Goal: Download file/media

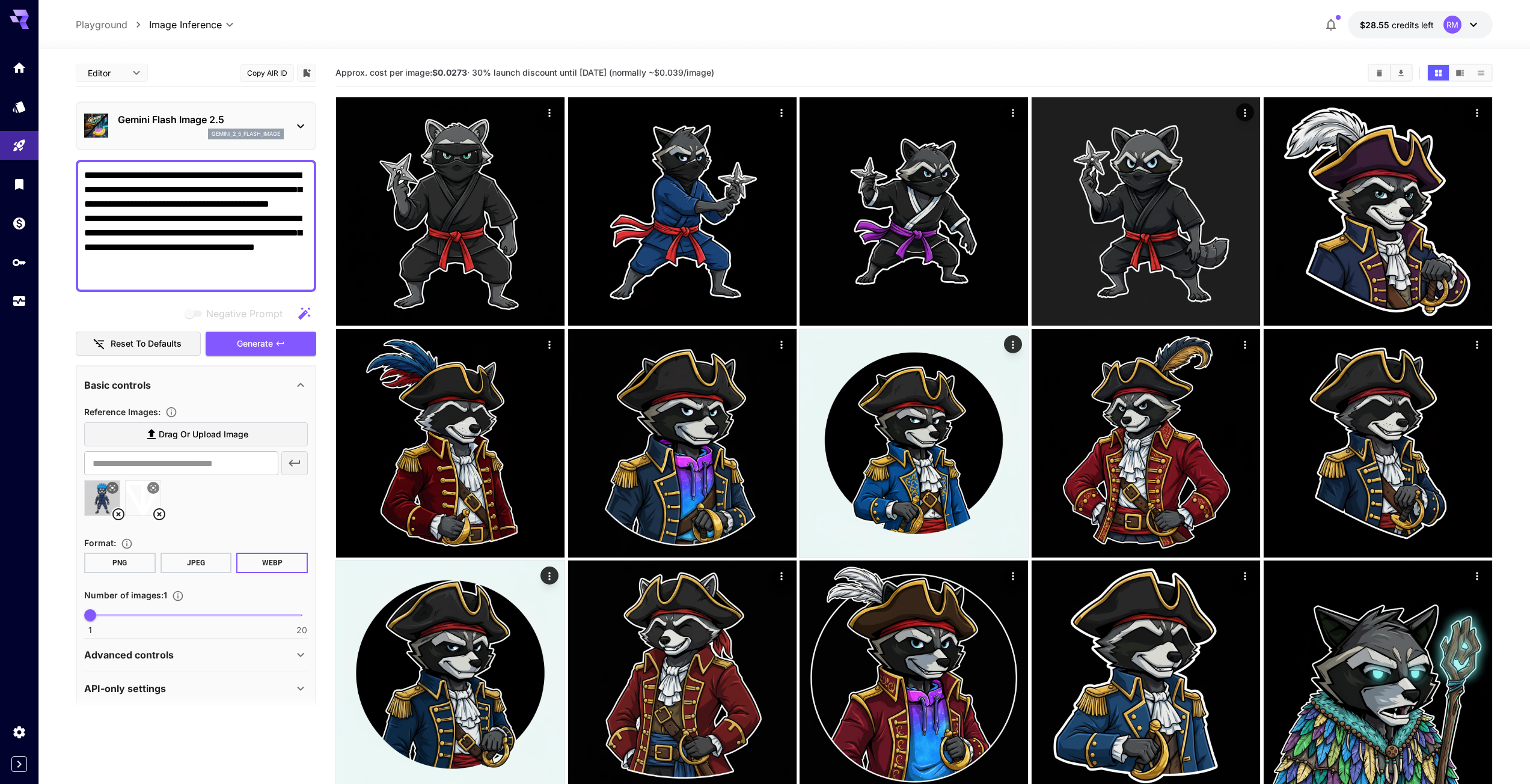
click at [182, 195] on textarea "**********" at bounding box center [196, 226] width 224 height 115
paste textarea "**********"
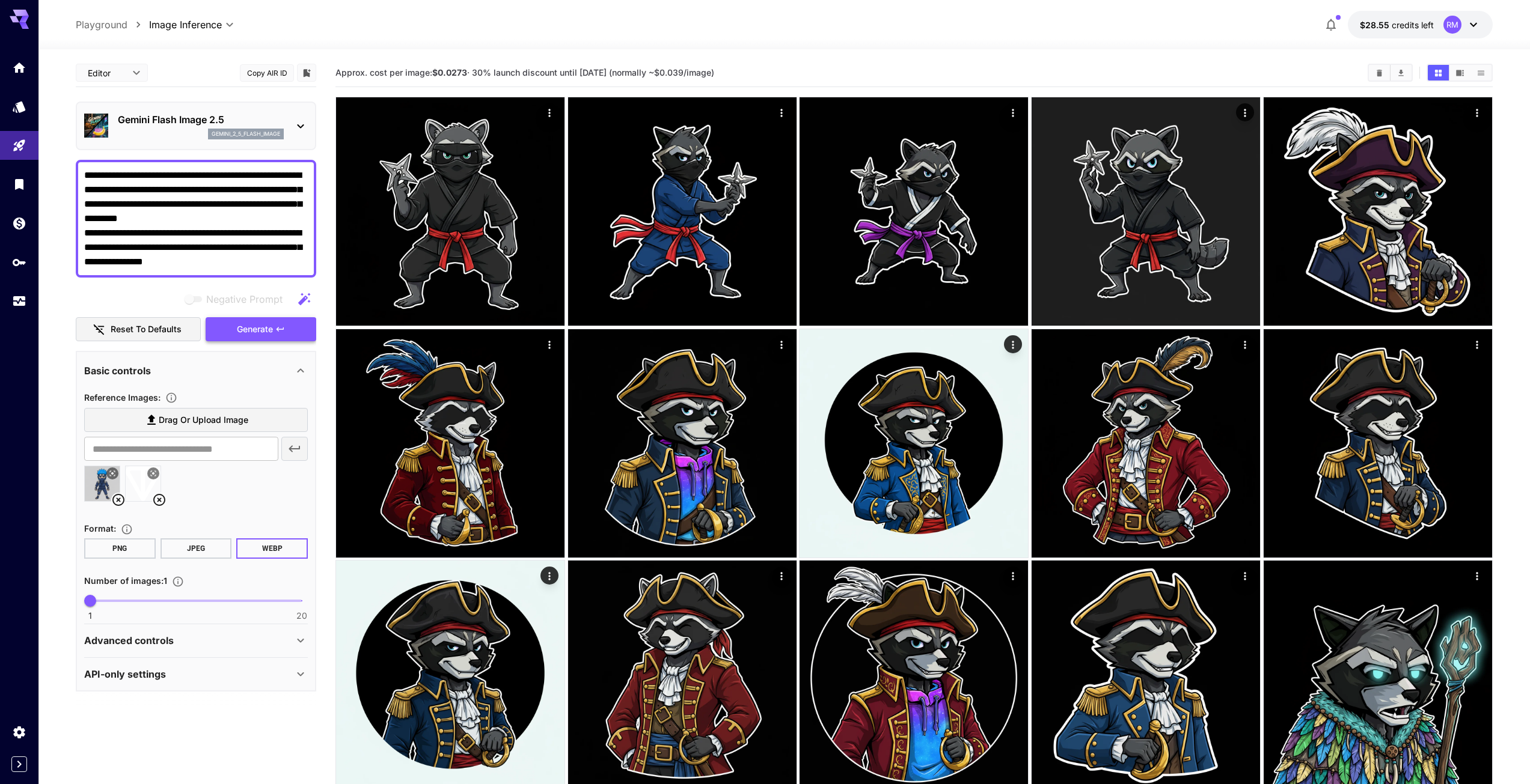
type textarea "**********"
click at [274, 329] on button "Generate" at bounding box center [260, 330] width 110 height 25
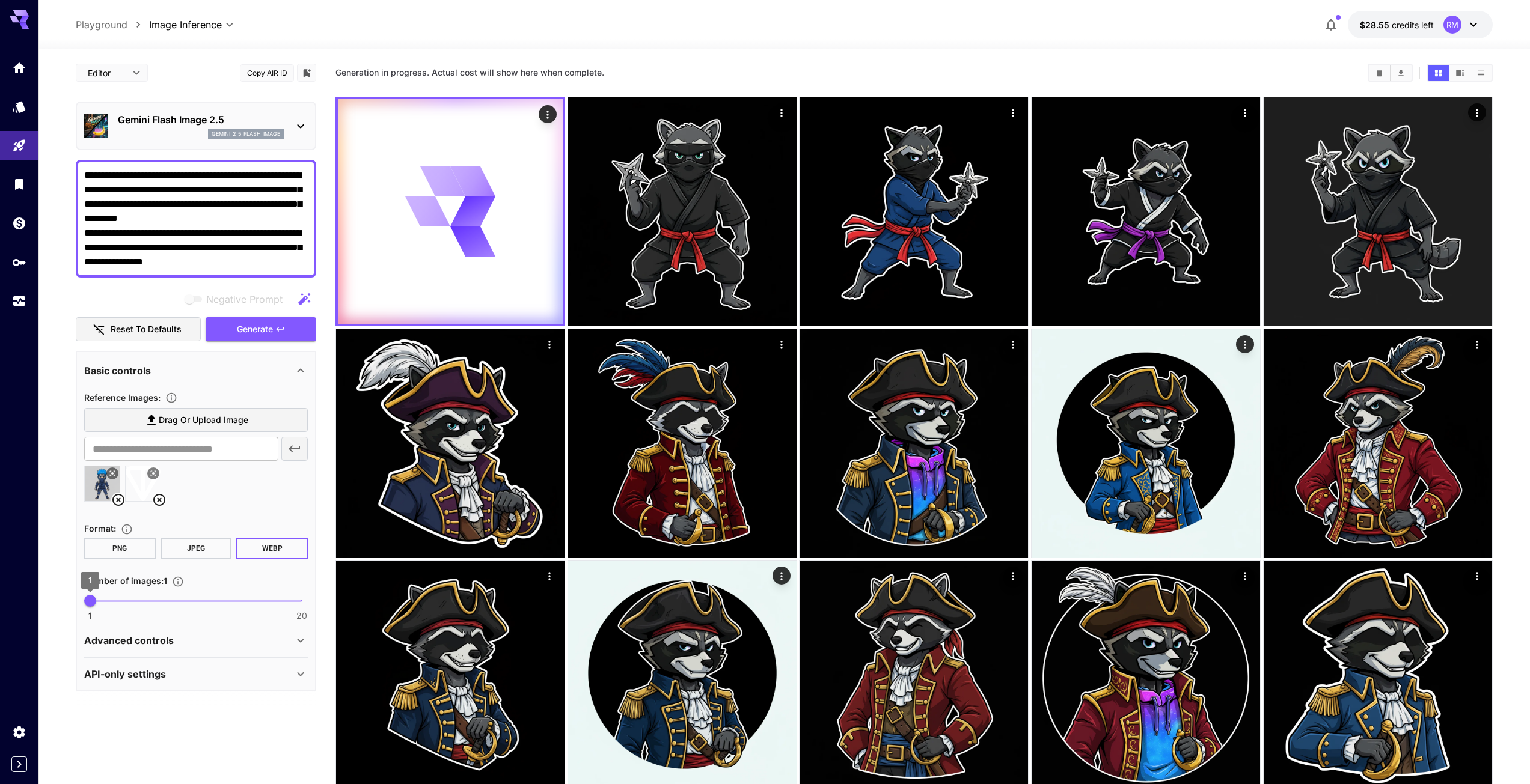
type input "*"
click at [103, 599] on span "2" at bounding box center [101, 600] width 12 height 12
click at [266, 333] on span "Generate" at bounding box center [254, 330] width 36 height 15
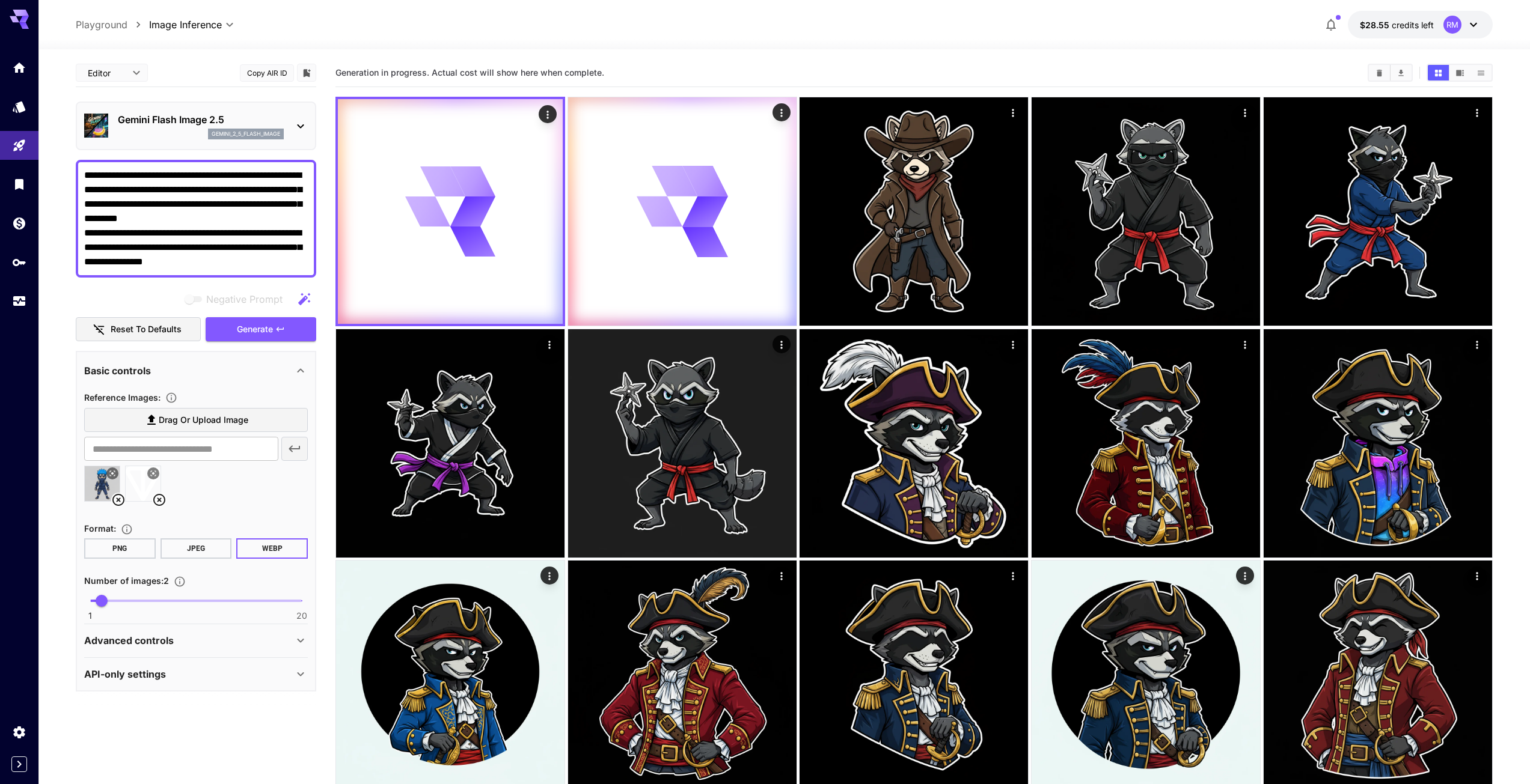
click at [179, 213] on textarea "**********" at bounding box center [196, 219] width 224 height 101
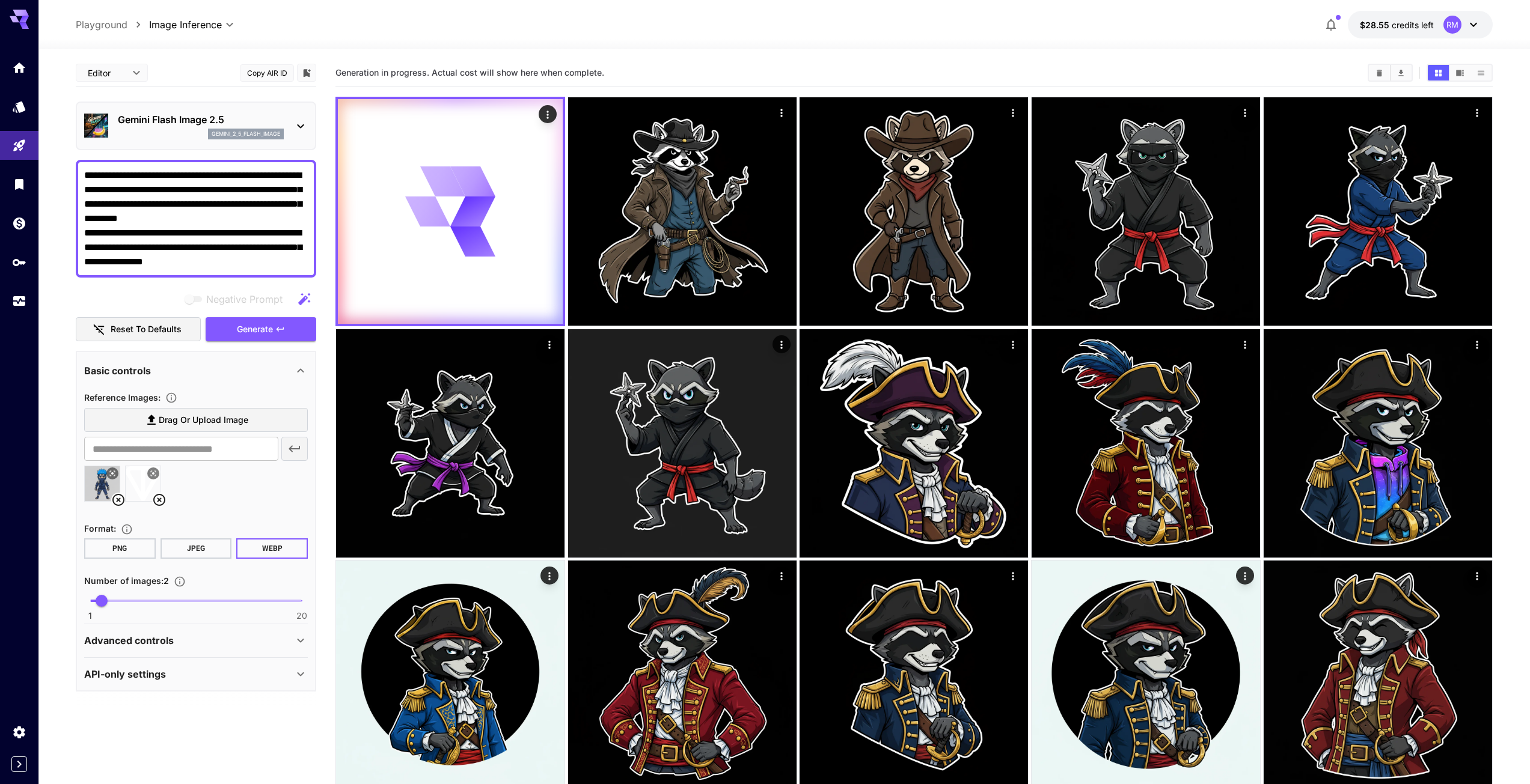
click at [159, 504] on icon at bounding box center [159, 500] width 15 height 15
click at [118, 503] on icon at bounding box center [118, 500] width 15 height 15
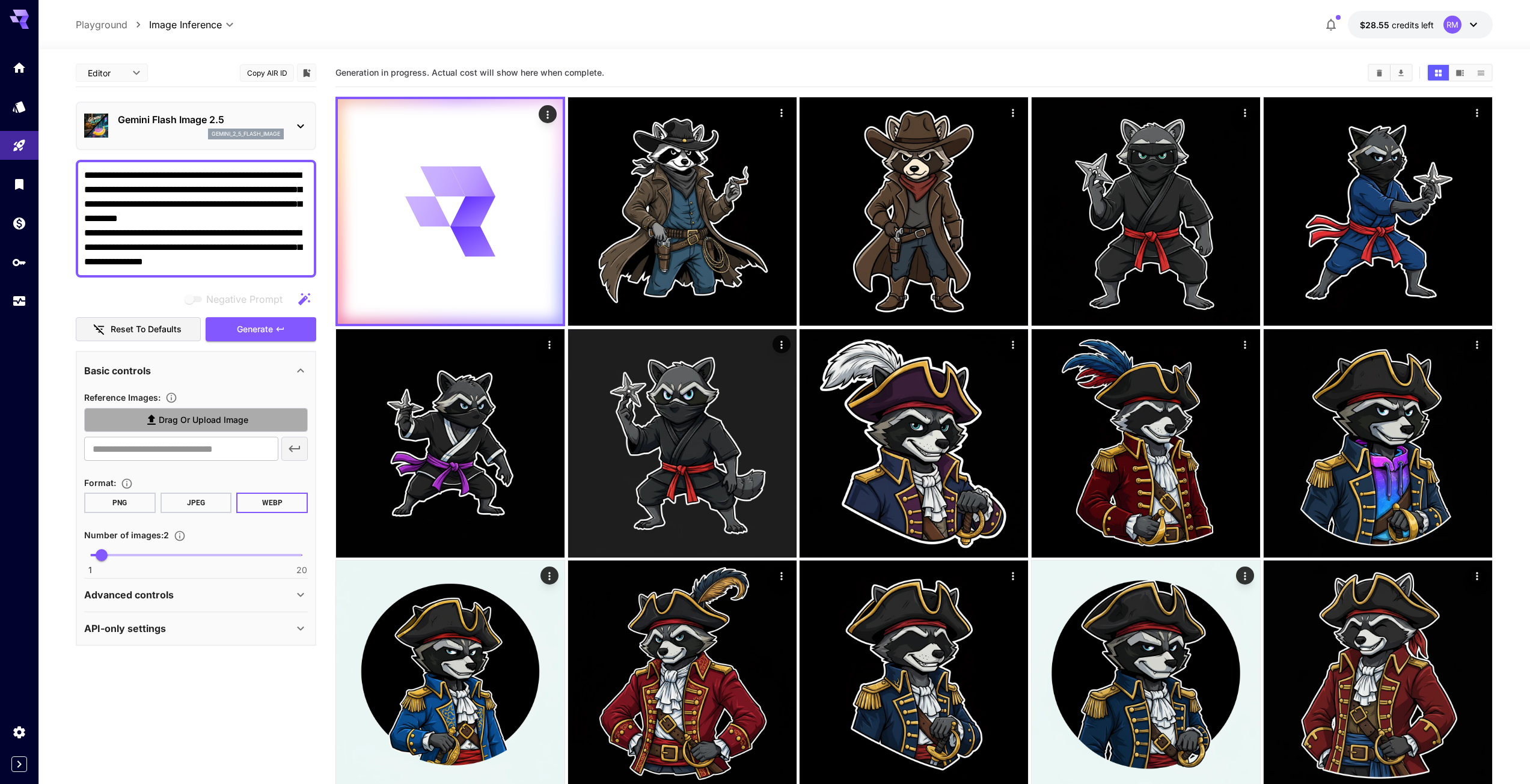
click at [189, 417] on span "Drag or upload image" at bounding box center [203, 421] width 89 height 15
click at [0, 0] on input "Drag or upload image" at bounding box center [0, 0] width 0 height 0
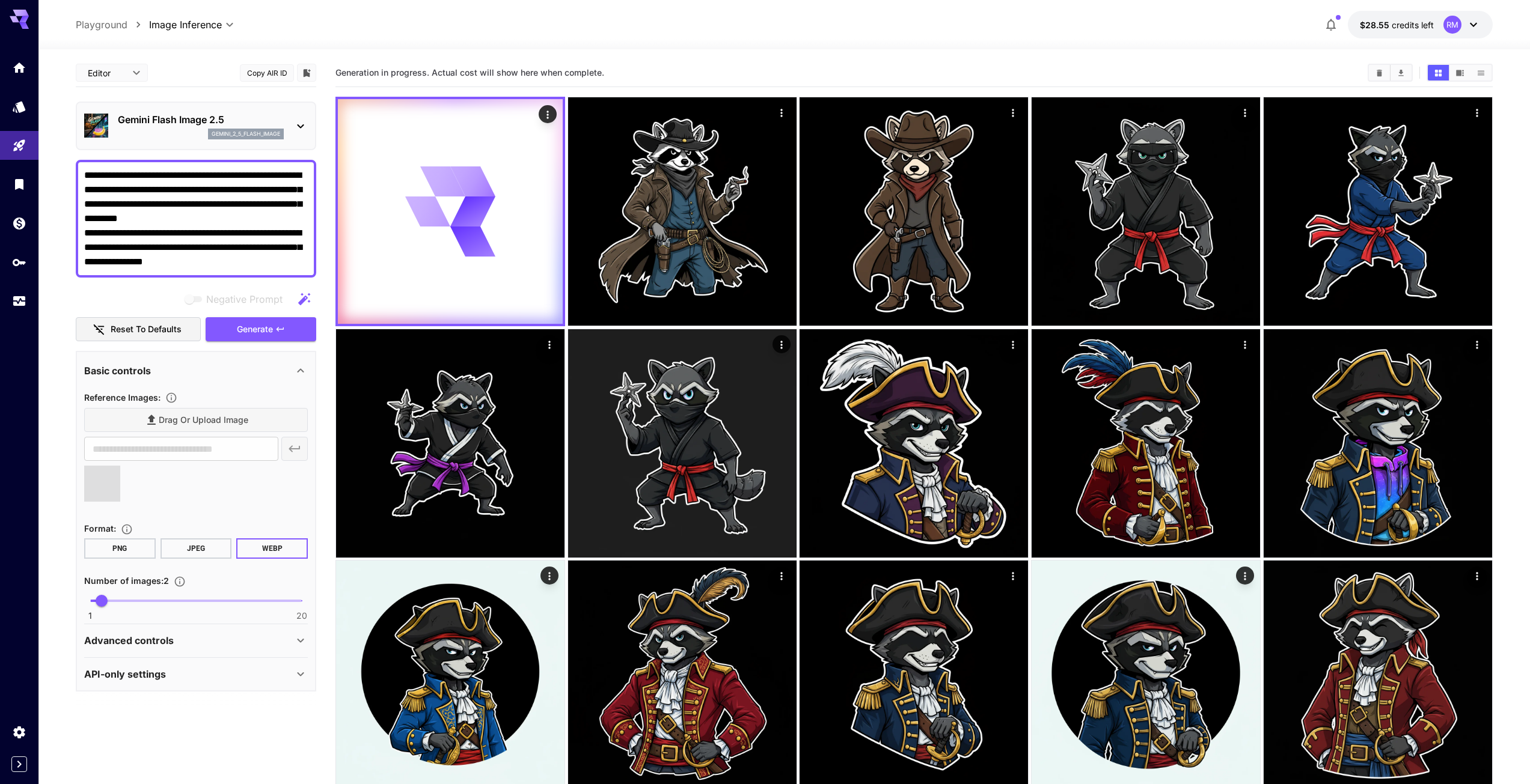
type input "**********"
click at [245, 334] on span "Generate" at bounding box center [254, 330] width 36 height 15
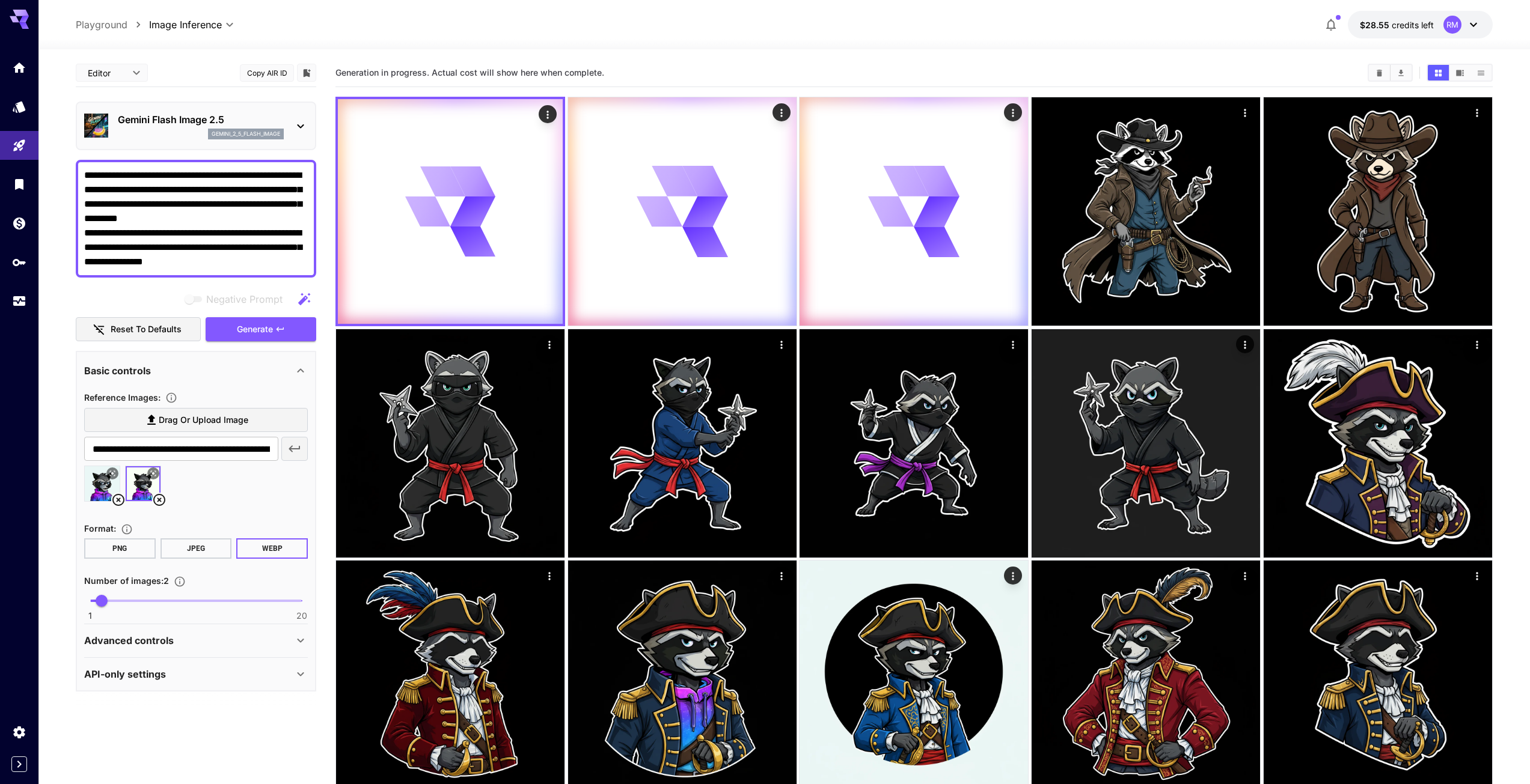
drag, startPoint x: 243, startPoint y: 262, endPoint x: 47, endPoint y: 161, distance: 220.5
paste textarea
click at [241, 328] on span "Generate" at bounding box center [254, 330] width 36 height 15
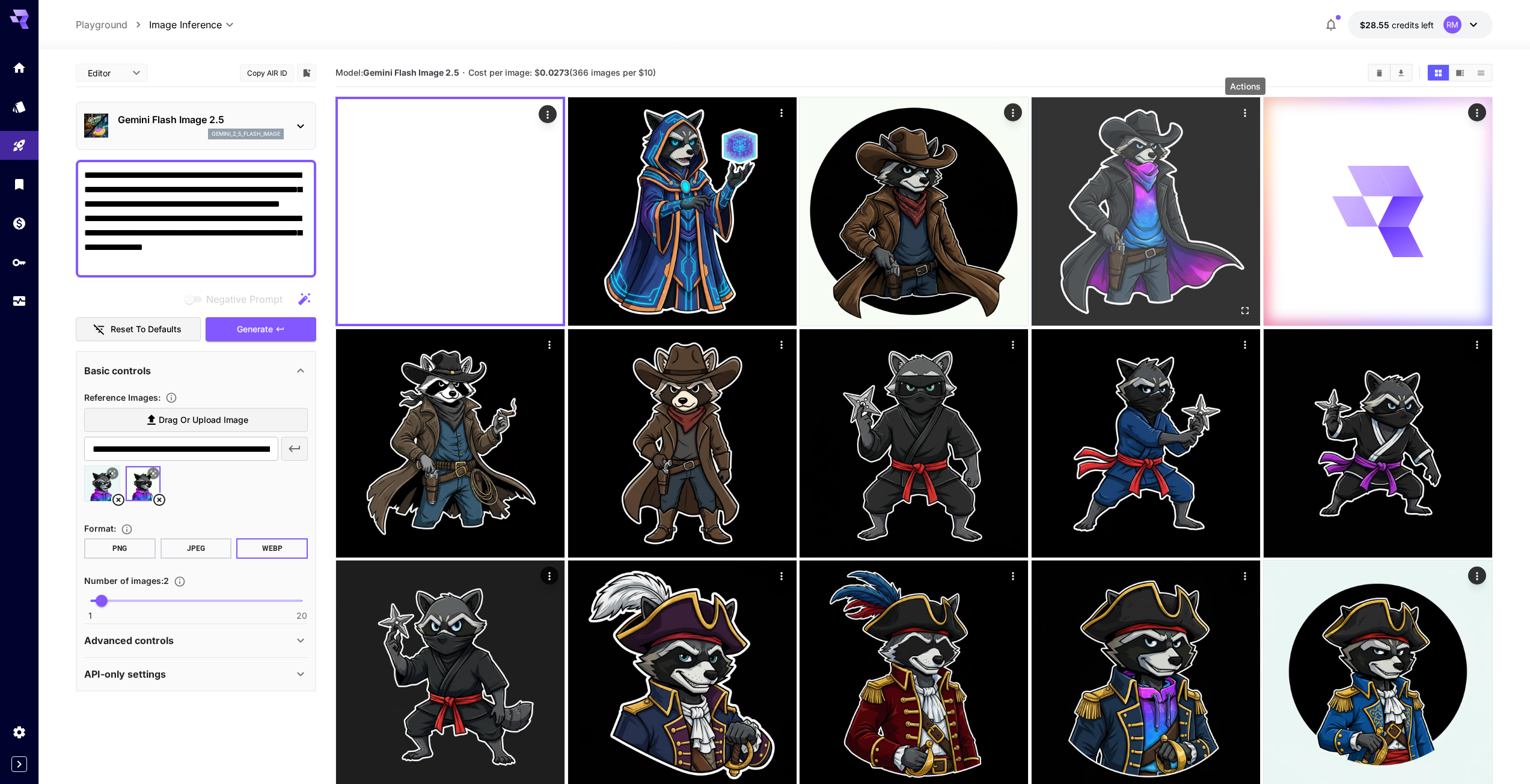
click at [1242, 110] on icon "Actions" at bounding box center [1245, 113] width 12 height 12
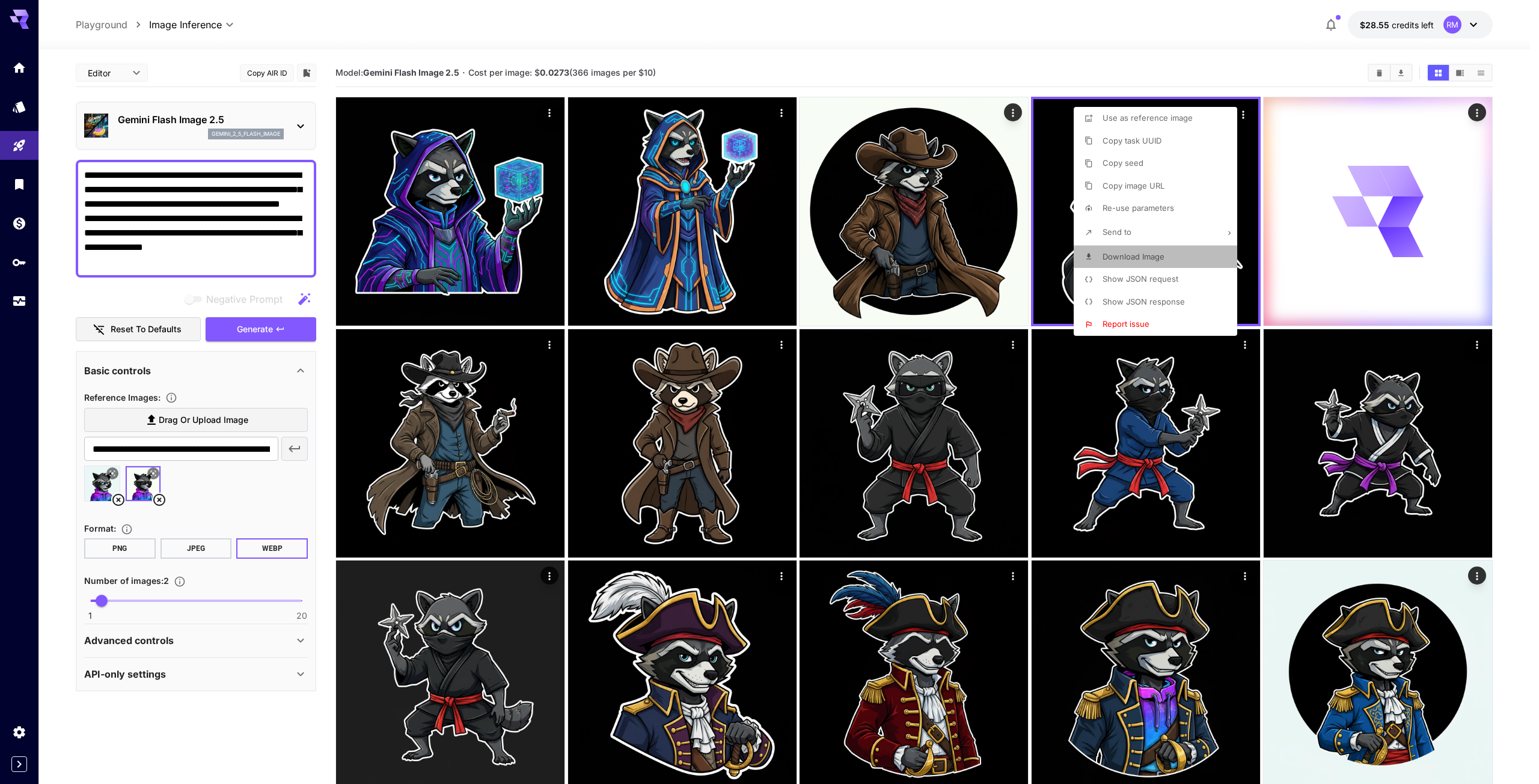
click at [1190, 258] on li "Download Image" at bounding box center [1160, 258] width 171 height 23
click at [550, 106] on div at bounding box center [769, 392] width 1539 height 784
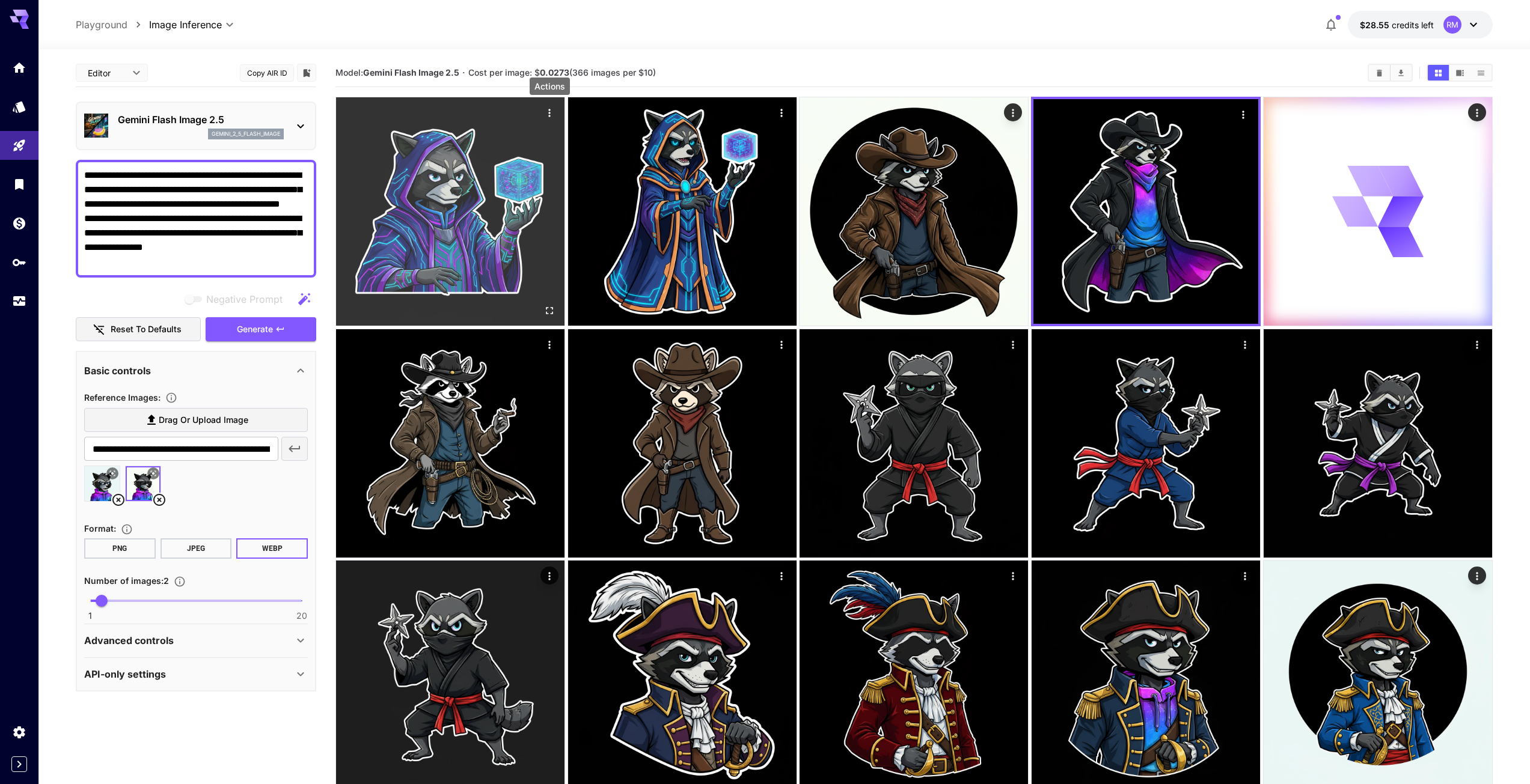
click at [548, 113] on icon "Actions" at bounding box center [549, 113] width 12 height 12
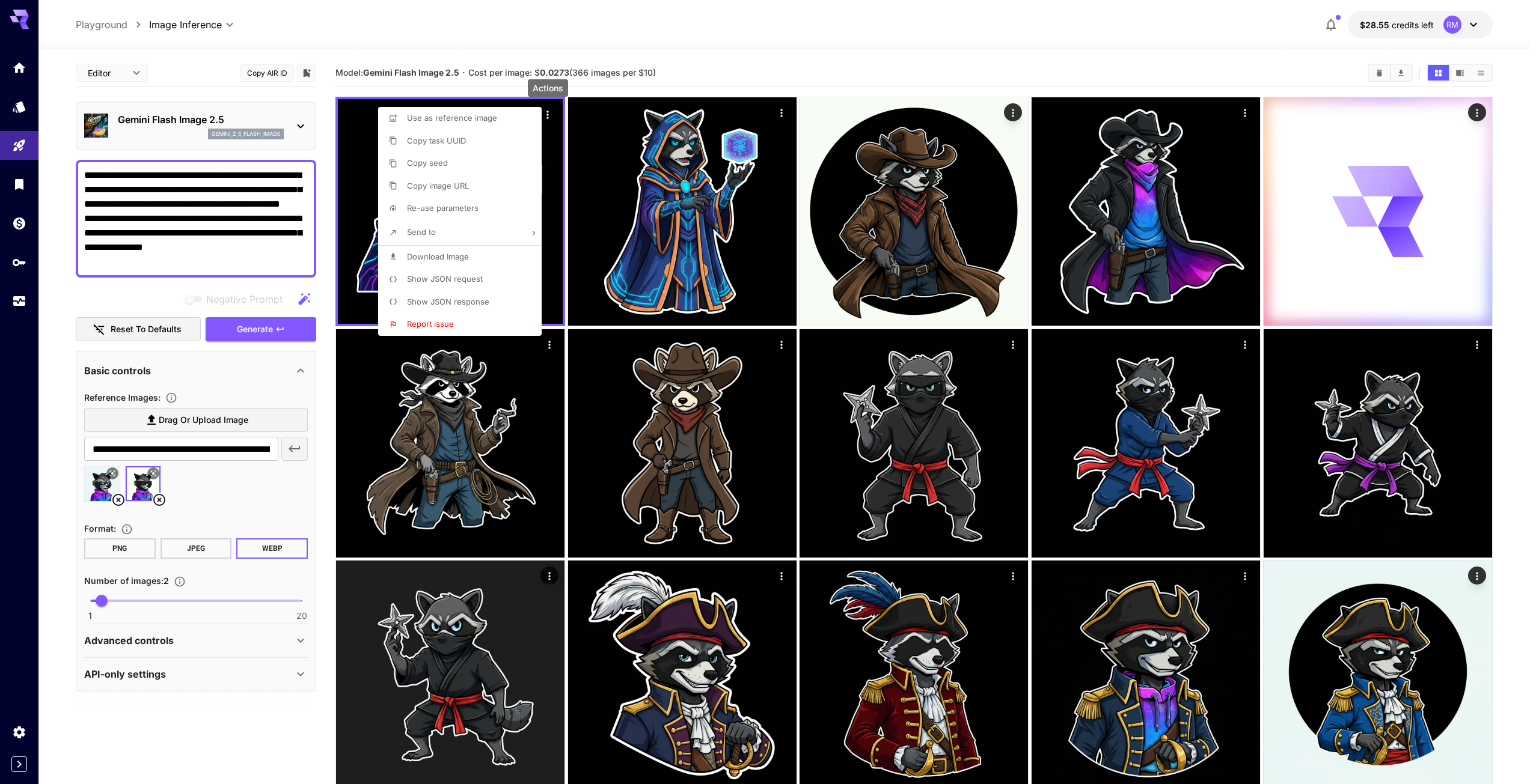
click at [489, 258] on li "Download Image" at bounding box center [464, 258] width 171 height 23
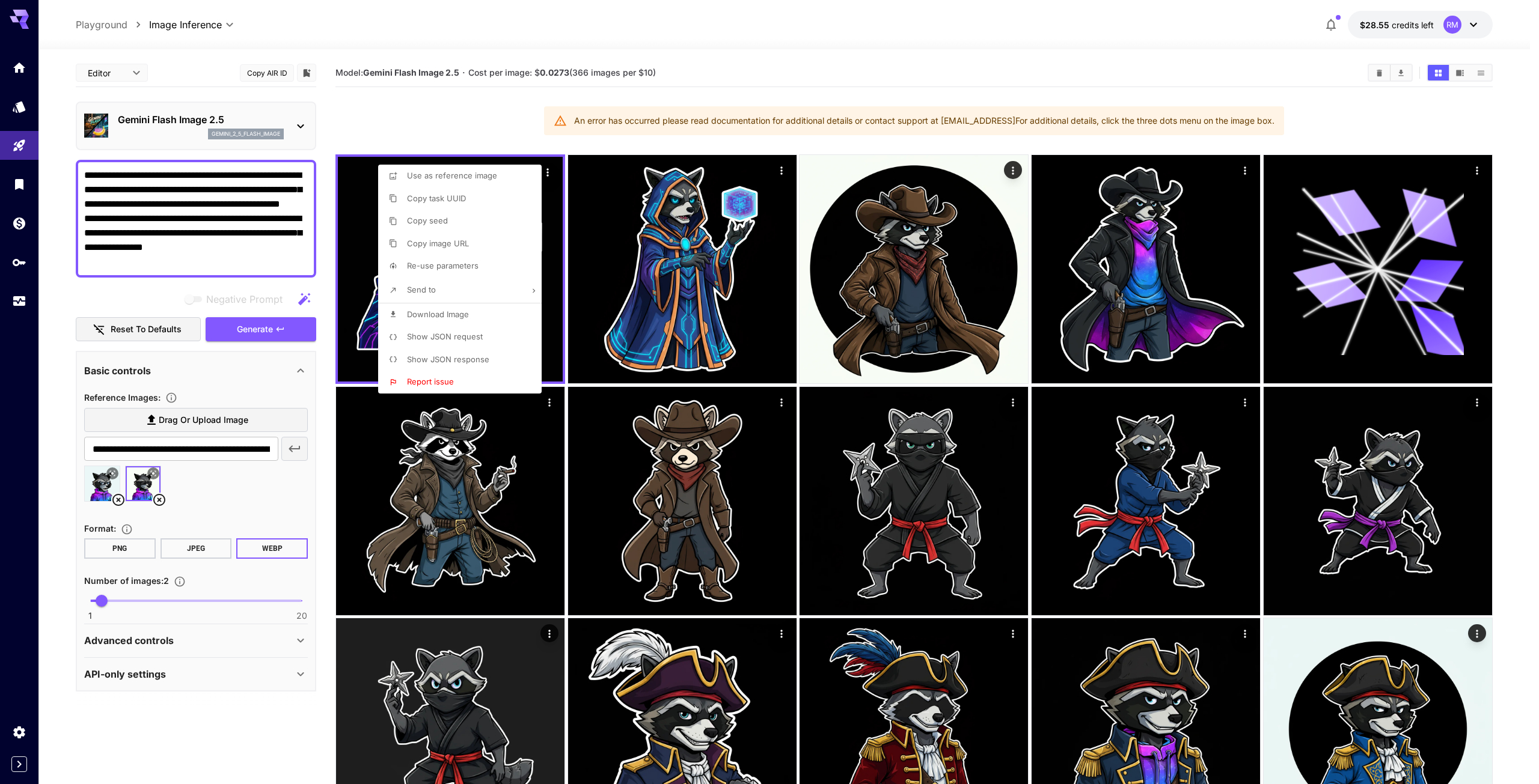
click at [198, 249] on div at bounding box center [769, 392] width 1539 height 784
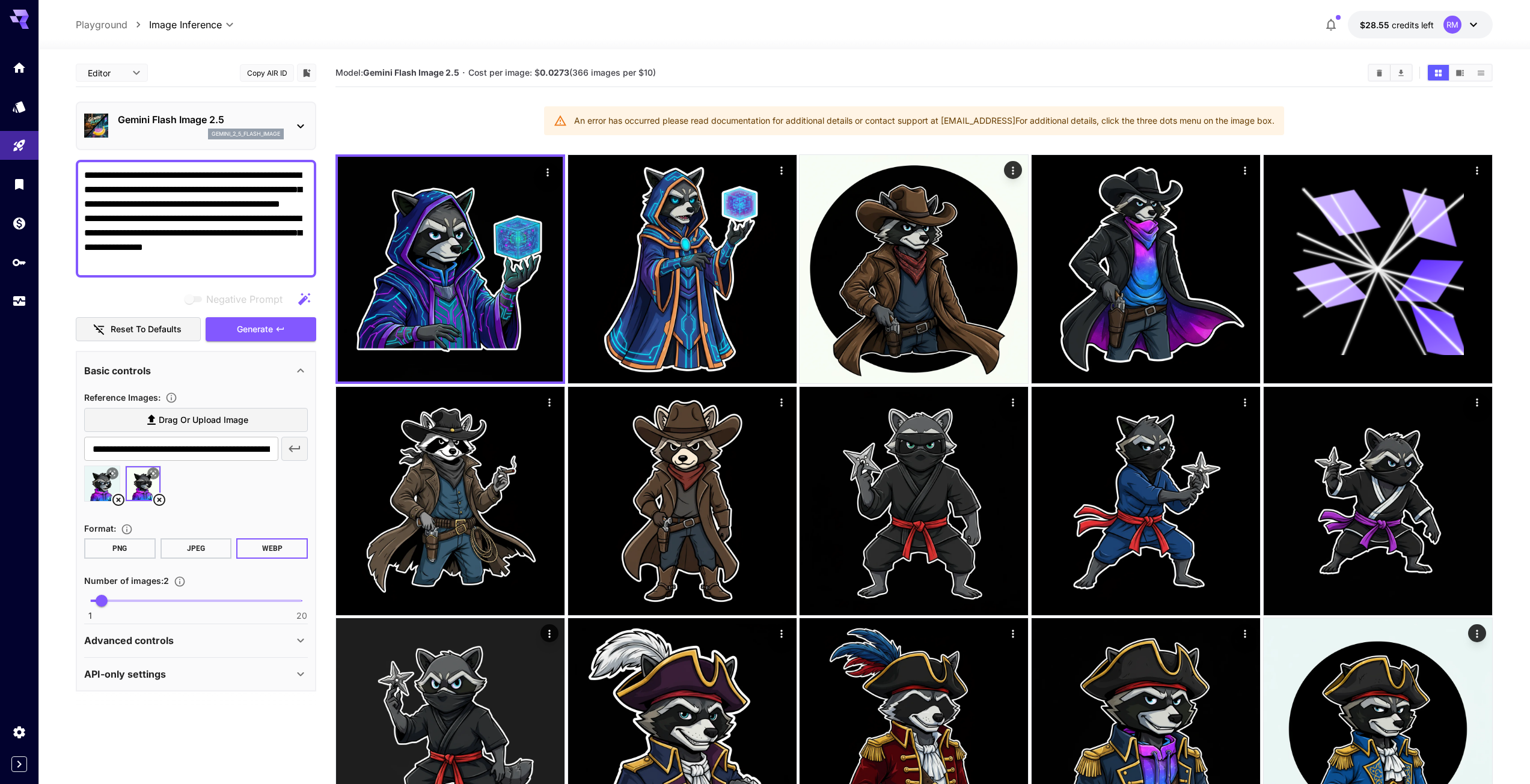
click at [202, 231] on textarea "**********" at bounding box center [196, 219] width 224 height 101
paste textarea "**********"
click at [269, 330] on span "Generate" at bounding box center [254, 330] width 36 height 15
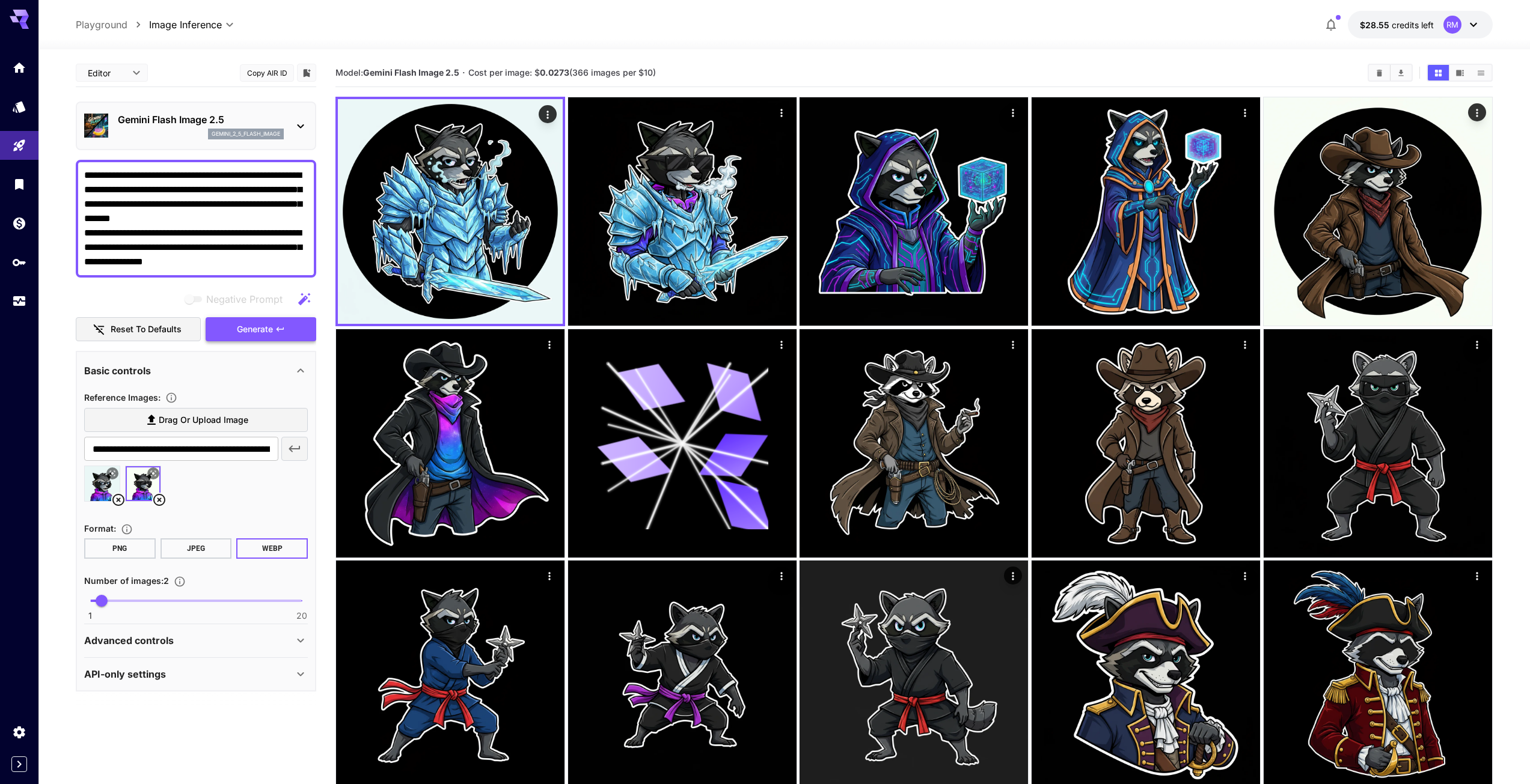
click at [283, 330] on icon "button" at bounding box center [280, 329] width 7 height 4
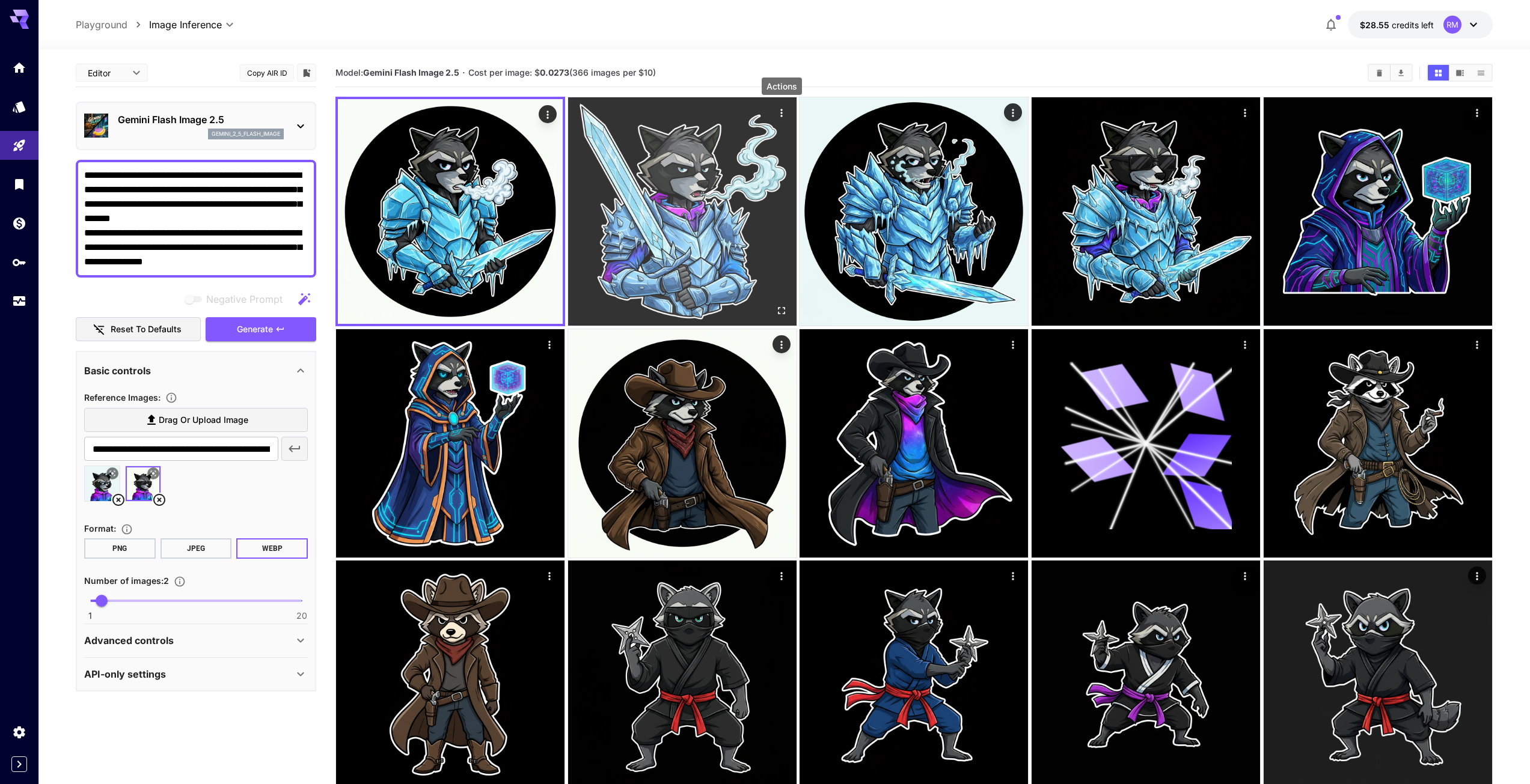
click at [783, 108] on icon "Actions" at bounding box center [781, 113] width 12 height 12
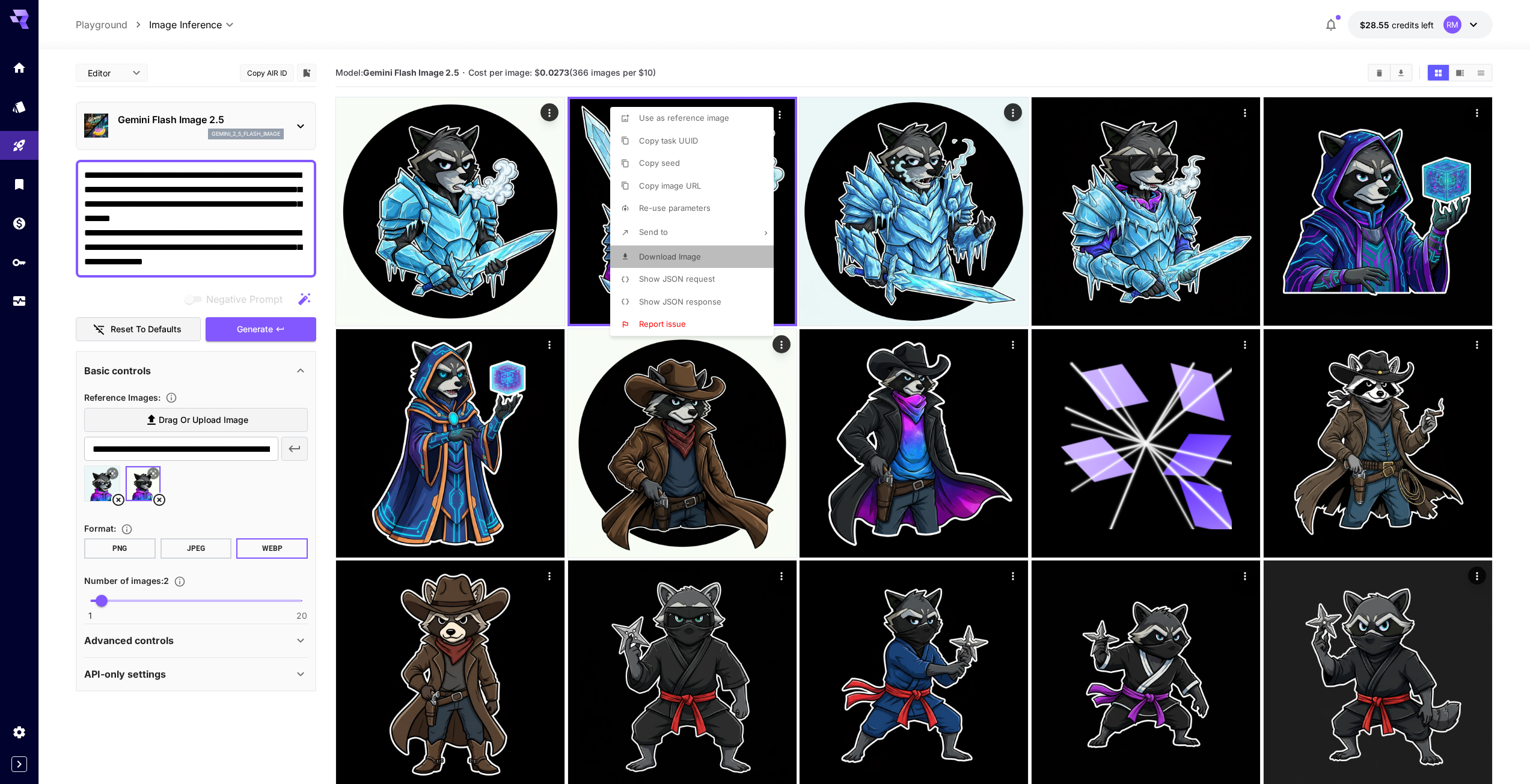
click at [686, 259] on span "Download Image" at bounding box center [670, 256] width 62 height 10
click at [266, 708] on div at bounding box center [769, 392] width 1539 height 784
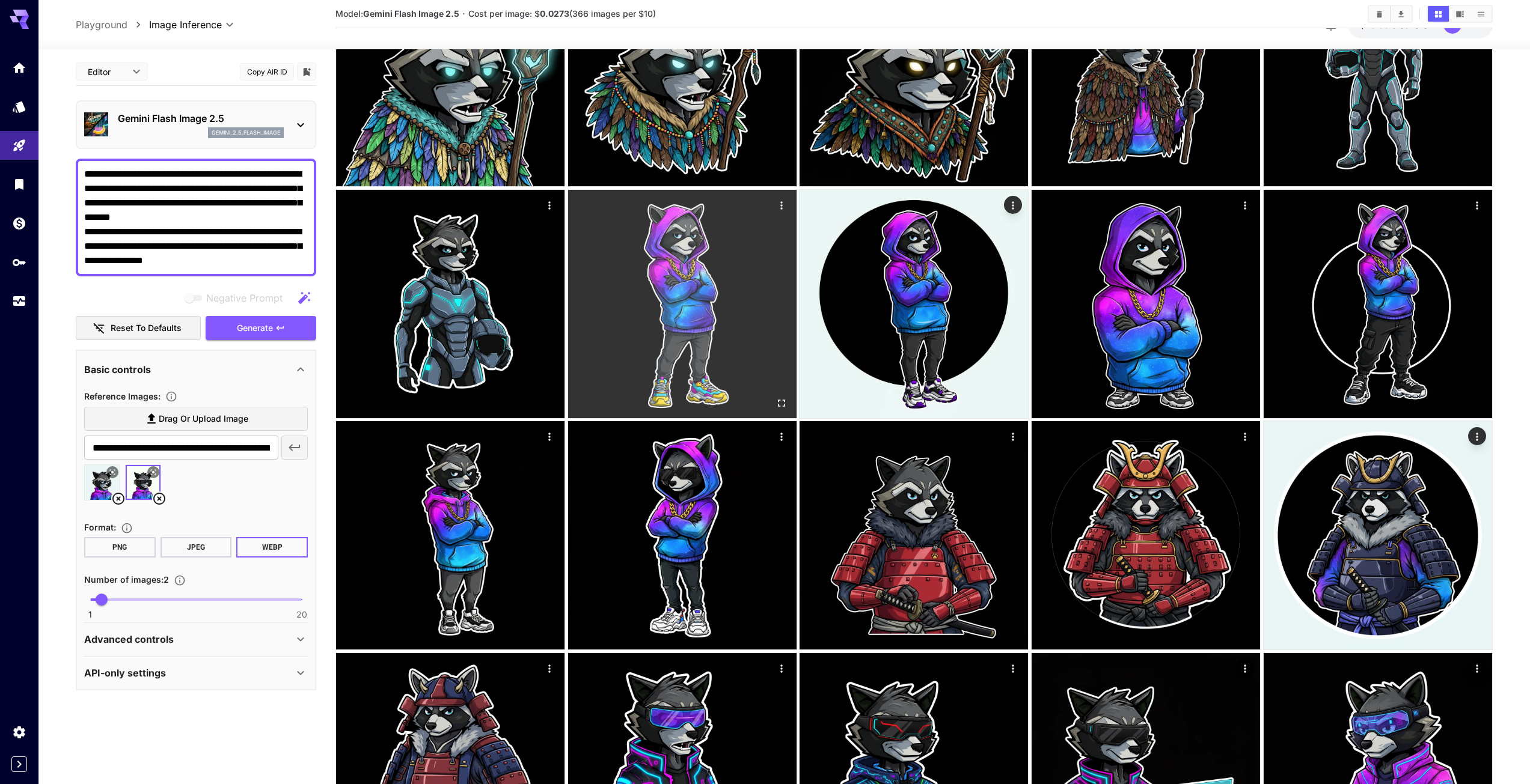
scroll to position [1322, 0]
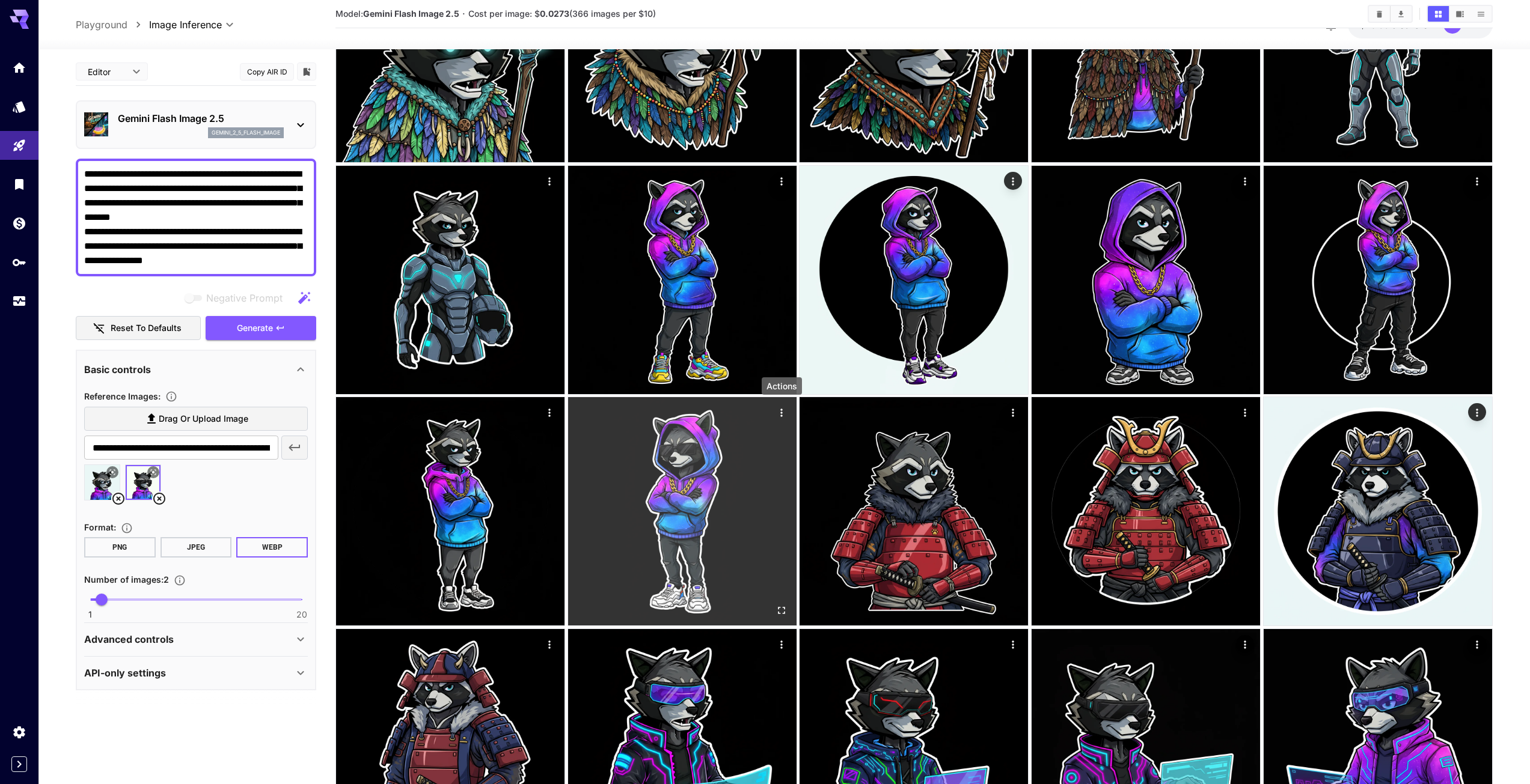
click at [779, 407] on icon "Actions" at bounding box center [781, 412] width 12 height 12
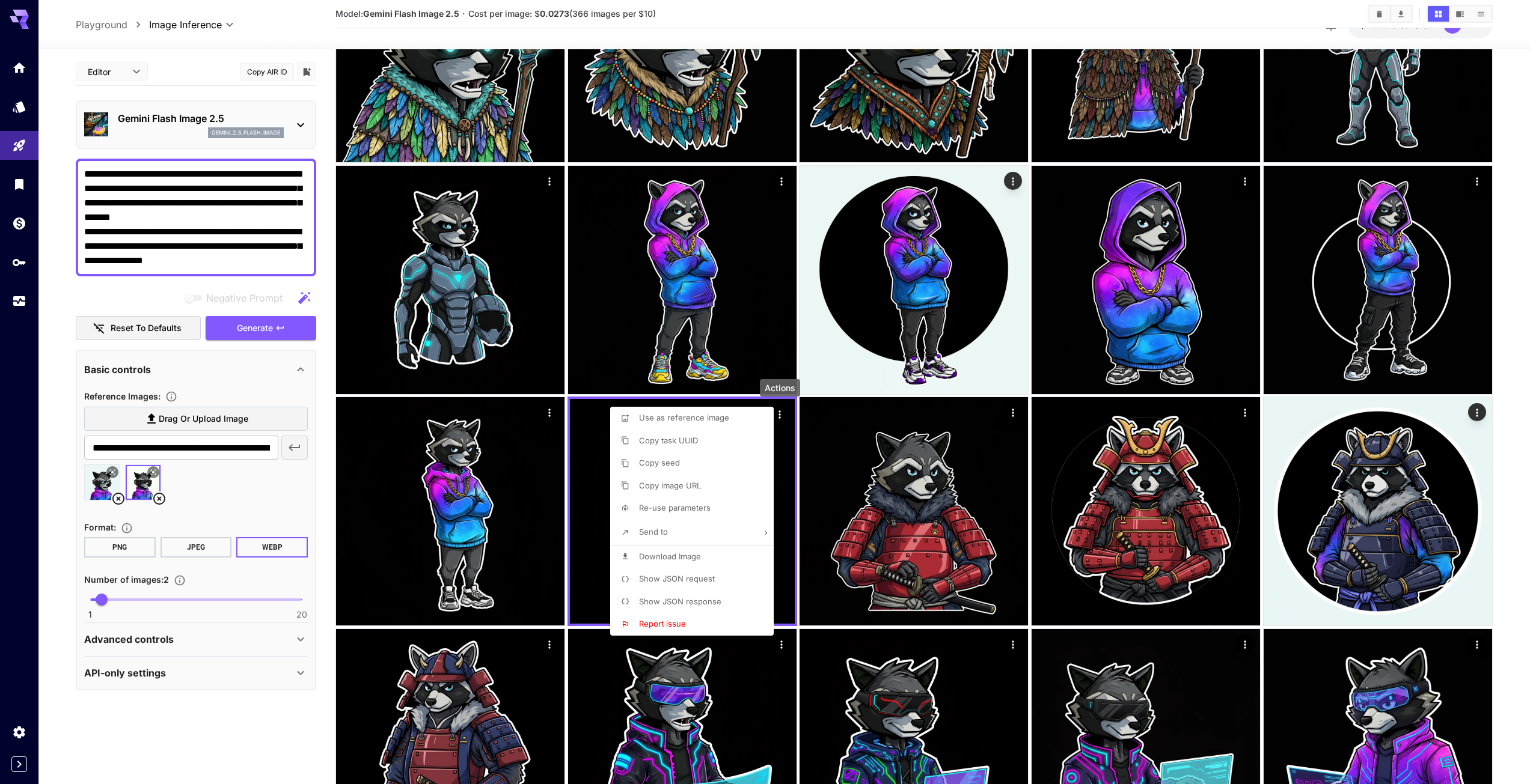
click at [683, 551] on span "Download Image" at bounding box center [670, 556] width 62 height 10
click at [779, 179] on div at bounding box center [769, 392] width 1539 height 784
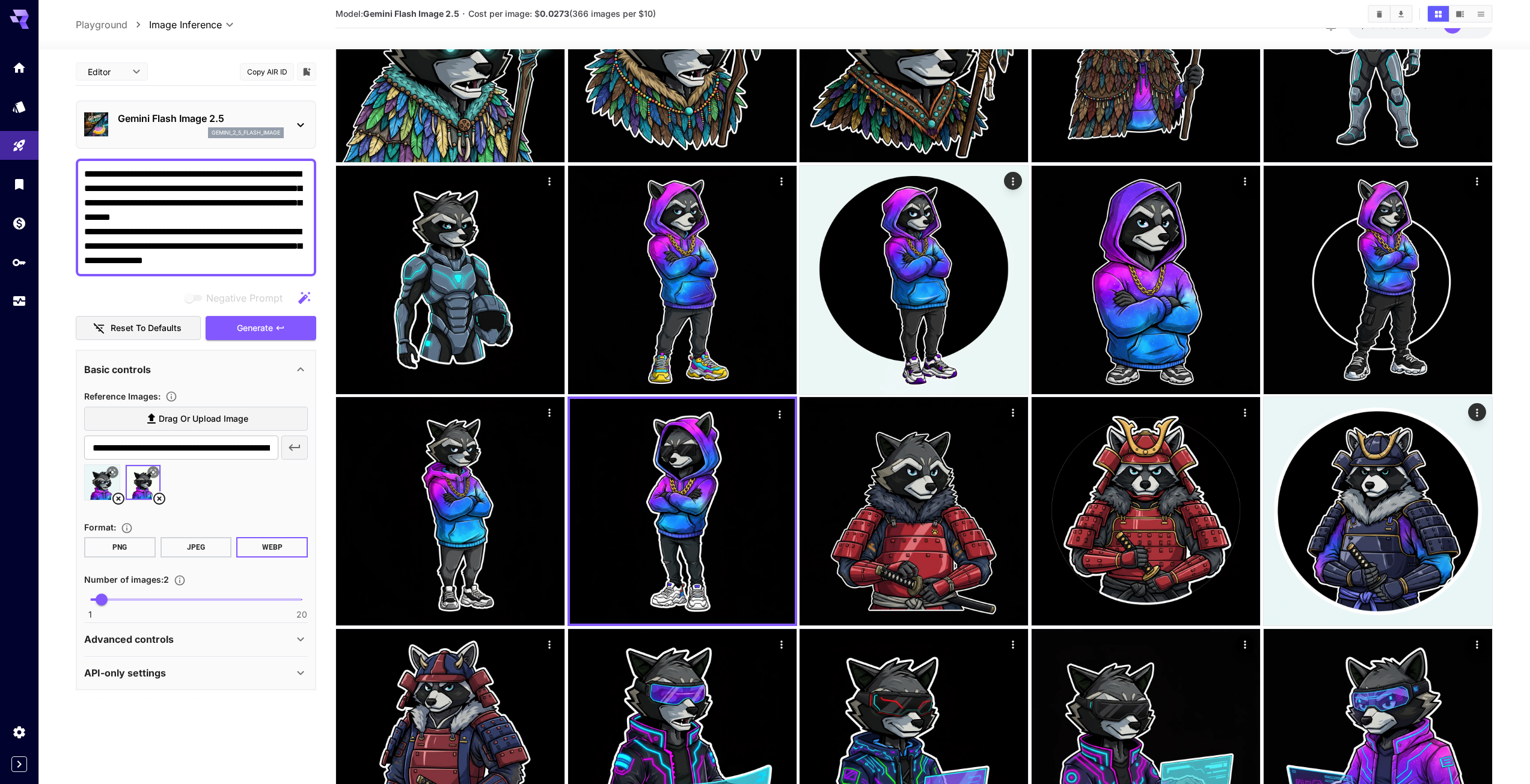
click at [779, 179] on icon "Actions" at bounding box center [781, 181] width 12 height 12
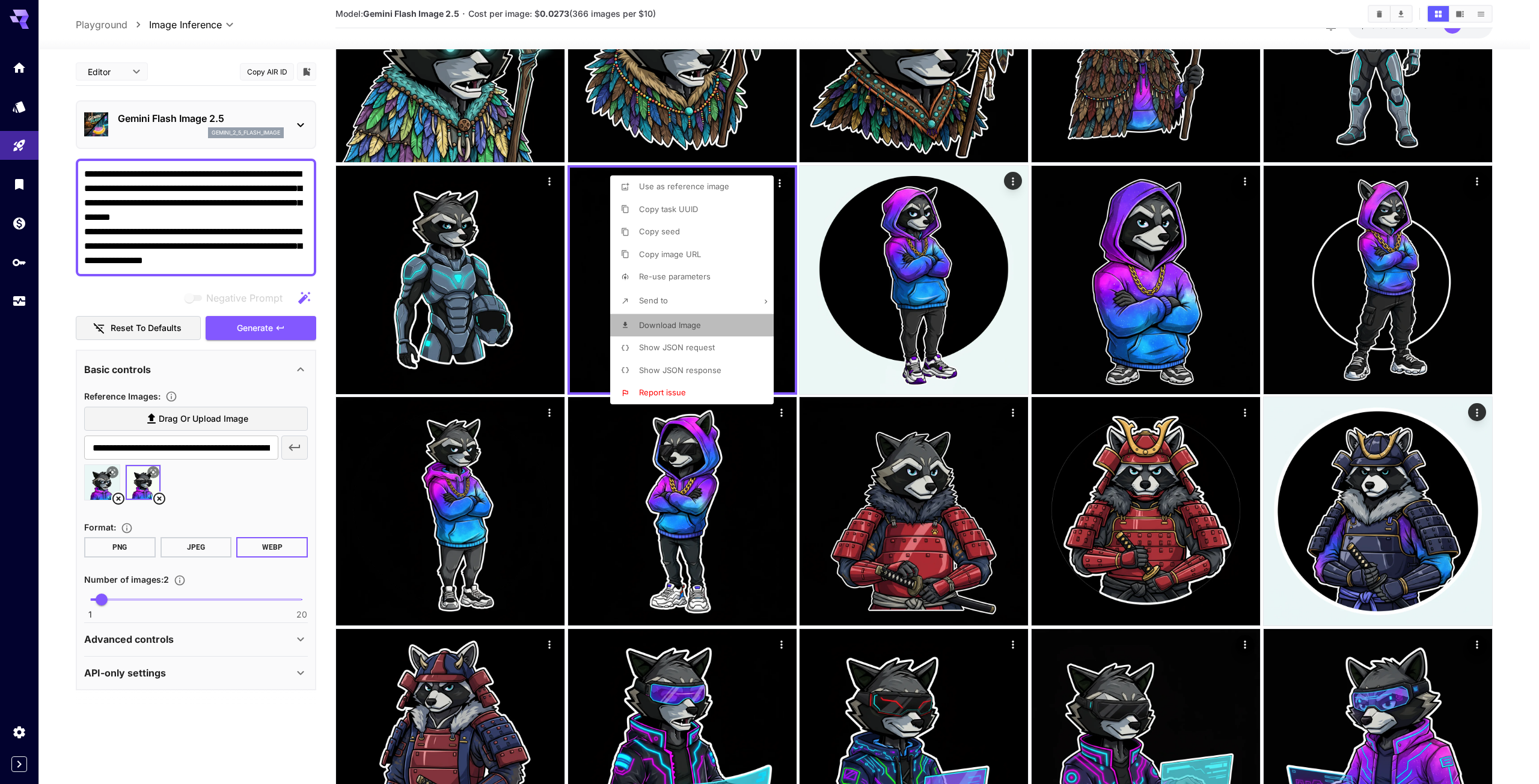
click at [702, 330] on li "Download Image" at bounding box center [696, 326] width 171 height 23
click at [1032, 562] on div at bounding box center [769, 392] width 1539 height 784
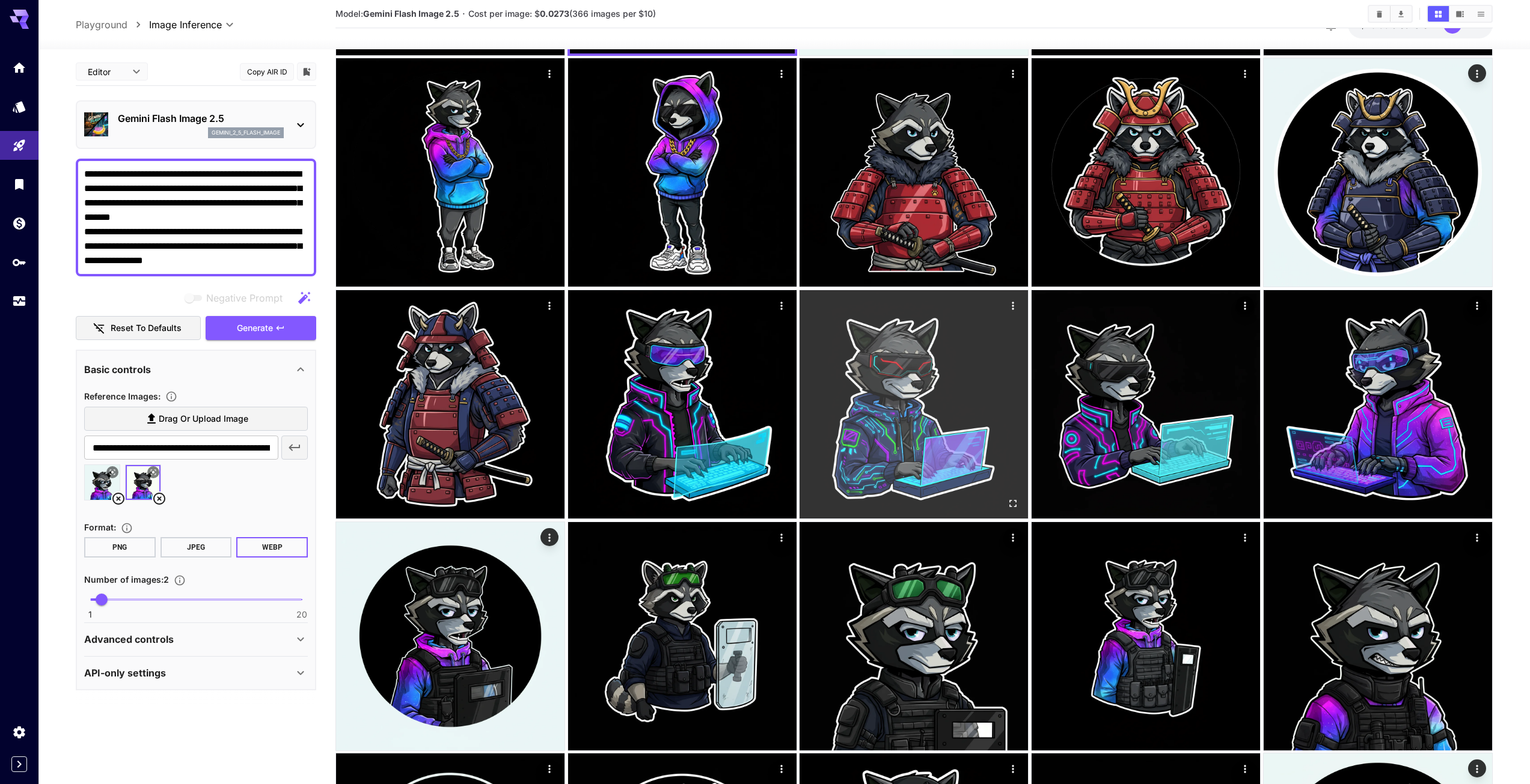
scroll to position [1683, 0]
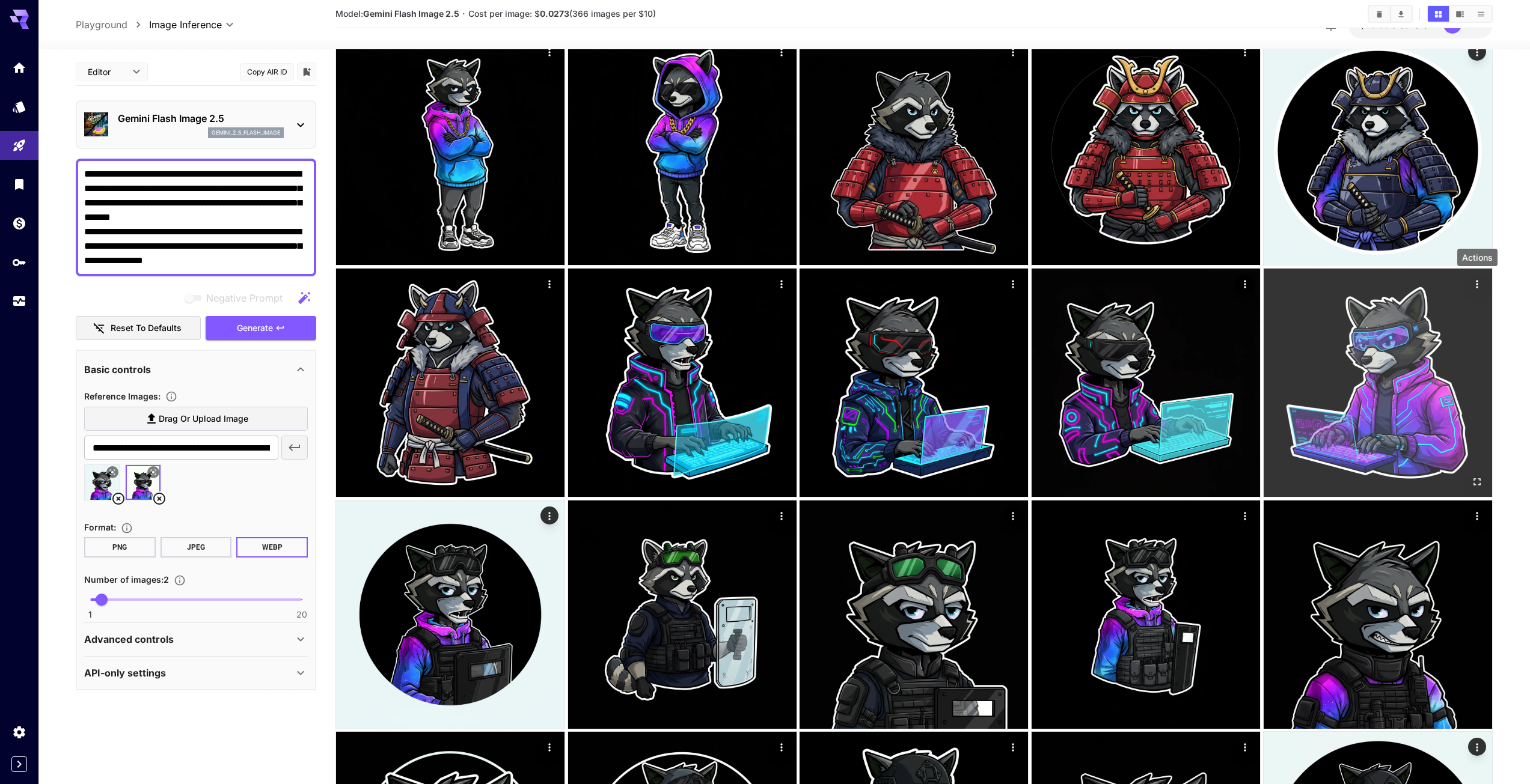
click at [1482, 286] on icon "Actions" at bounding box center [1477, 284] width 12 height 12
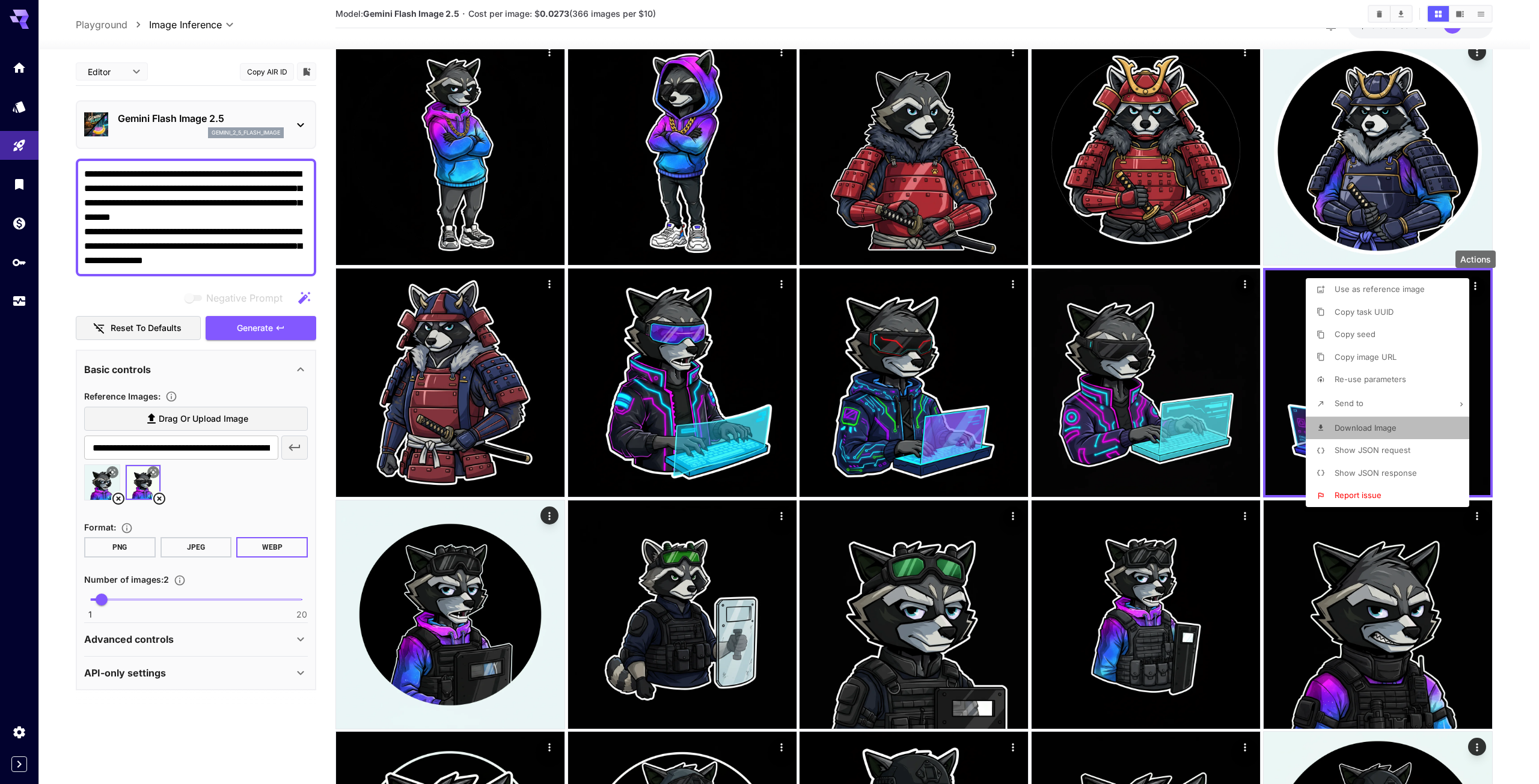
click at [1352, 424] on p "Download Image" at bounding box center [1366, 428] width 62 height 12
click at [1165, 439] on div at bounding box center [769, 392] width 1539 height 784
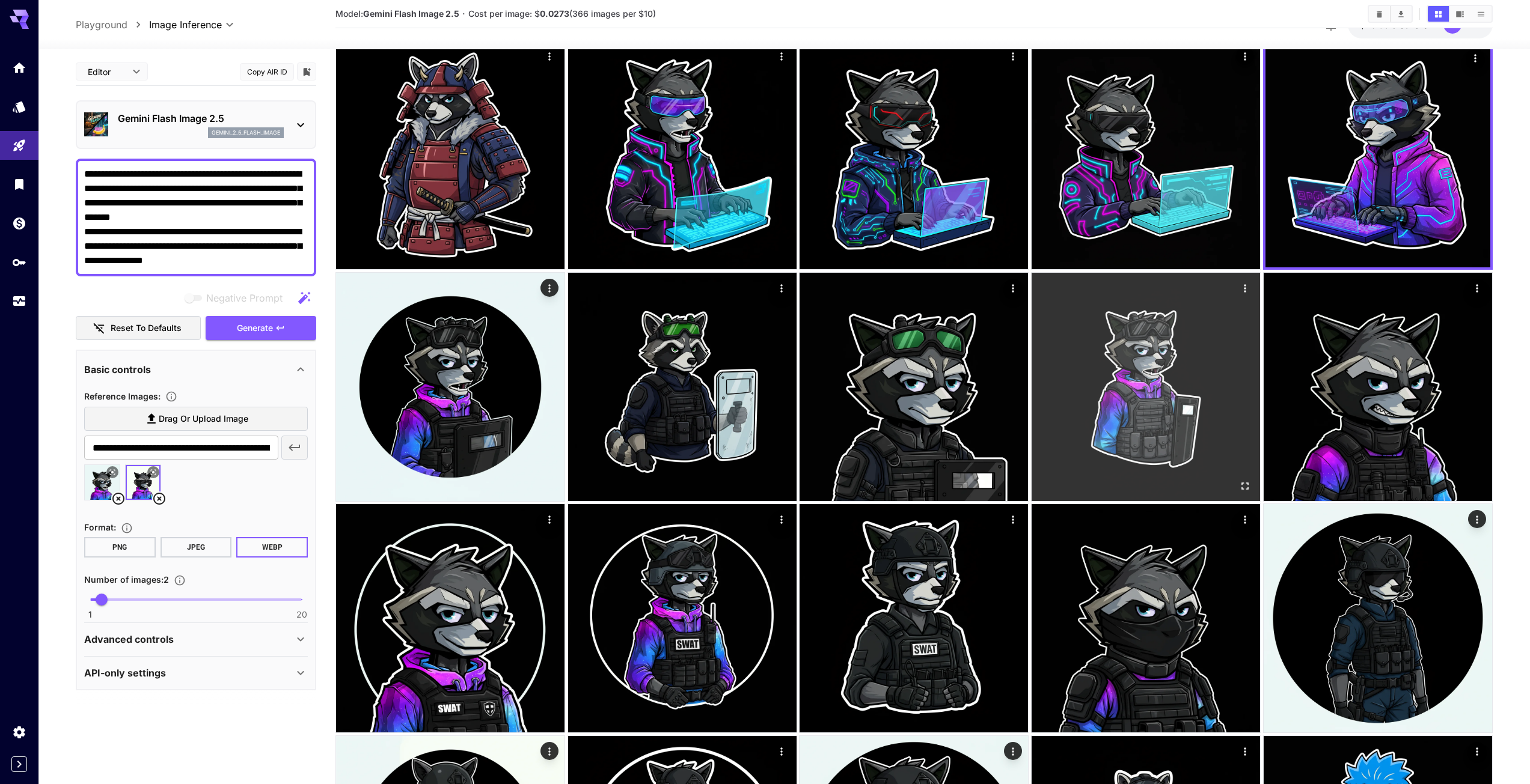
scroll to position [1923, 0]
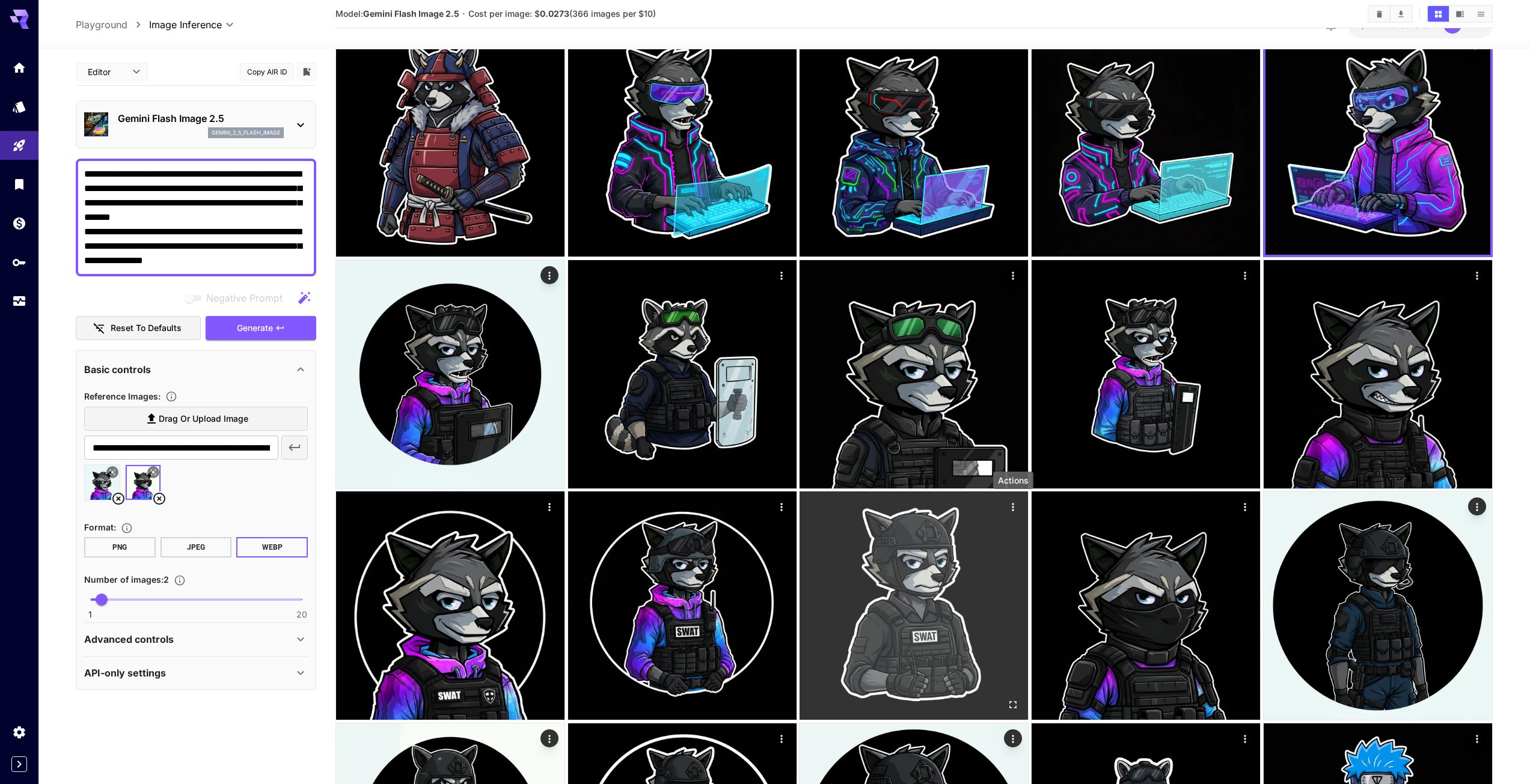
click at [1015, 502] on icon "Actions" at bounding box center [1013, 507] width 12 height 12
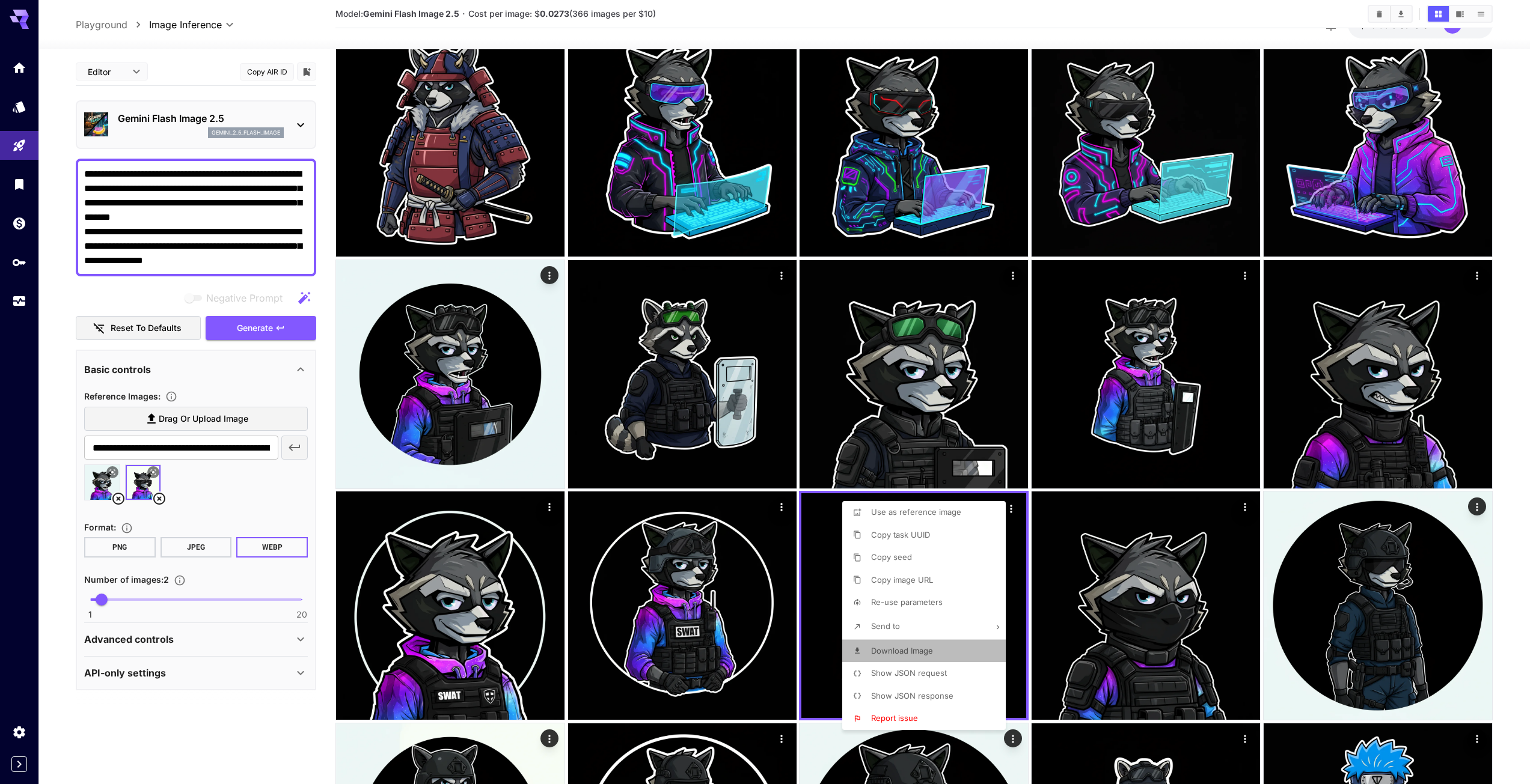
click at [911, 646] on span "Download Image" at bounding box center [902, 650] width 62 height 10
drag, startPoint x: 1257, startPoint y: 512, endPoint x: 1248, endPoint y: 511, distance: 9.1
click at [1255, 512] on div at bounding box center [769, 392] width 1539 height 784
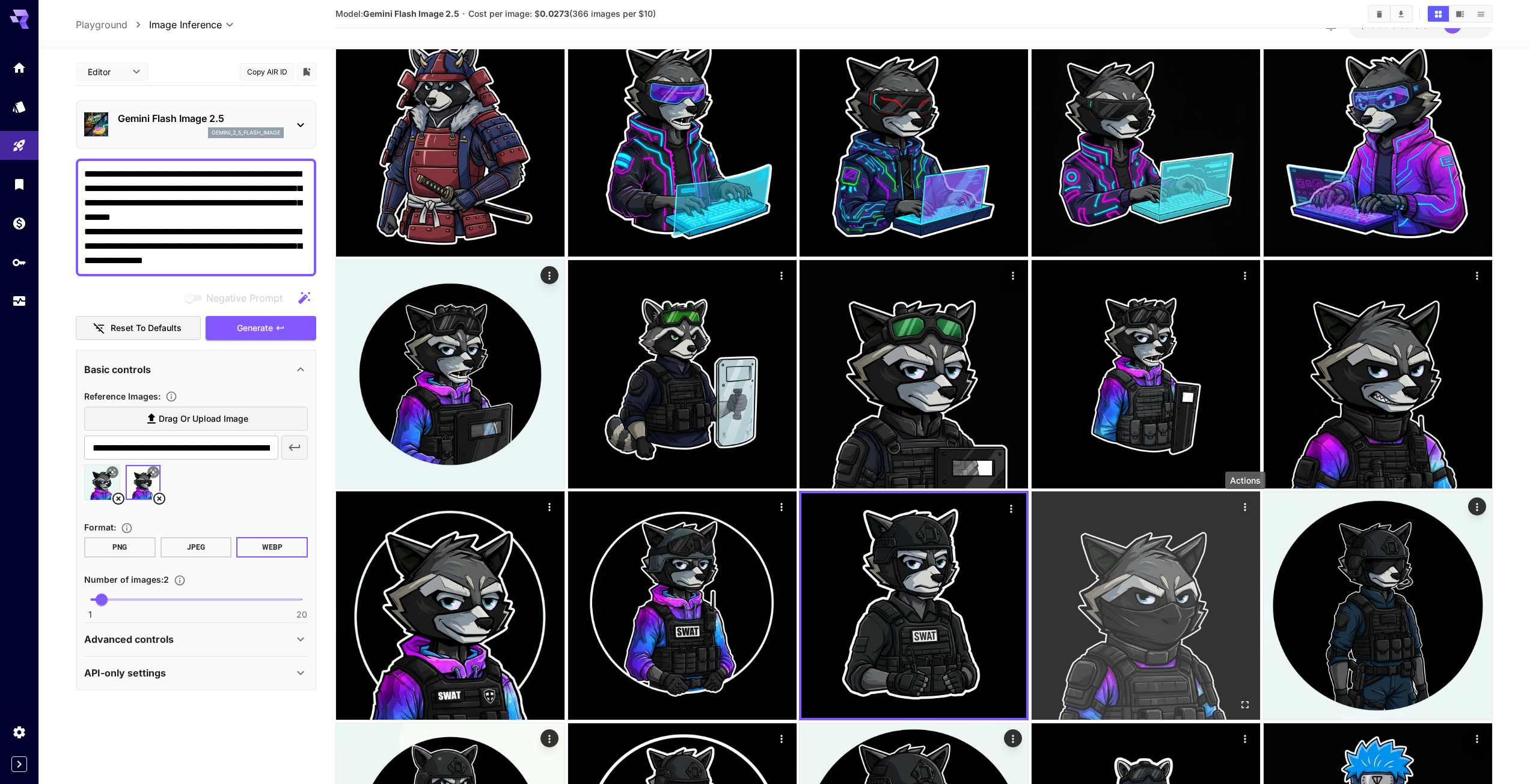
click at [1242, 506] on icon "Actions" at bounding box center [1245, 507] width 12 height 12
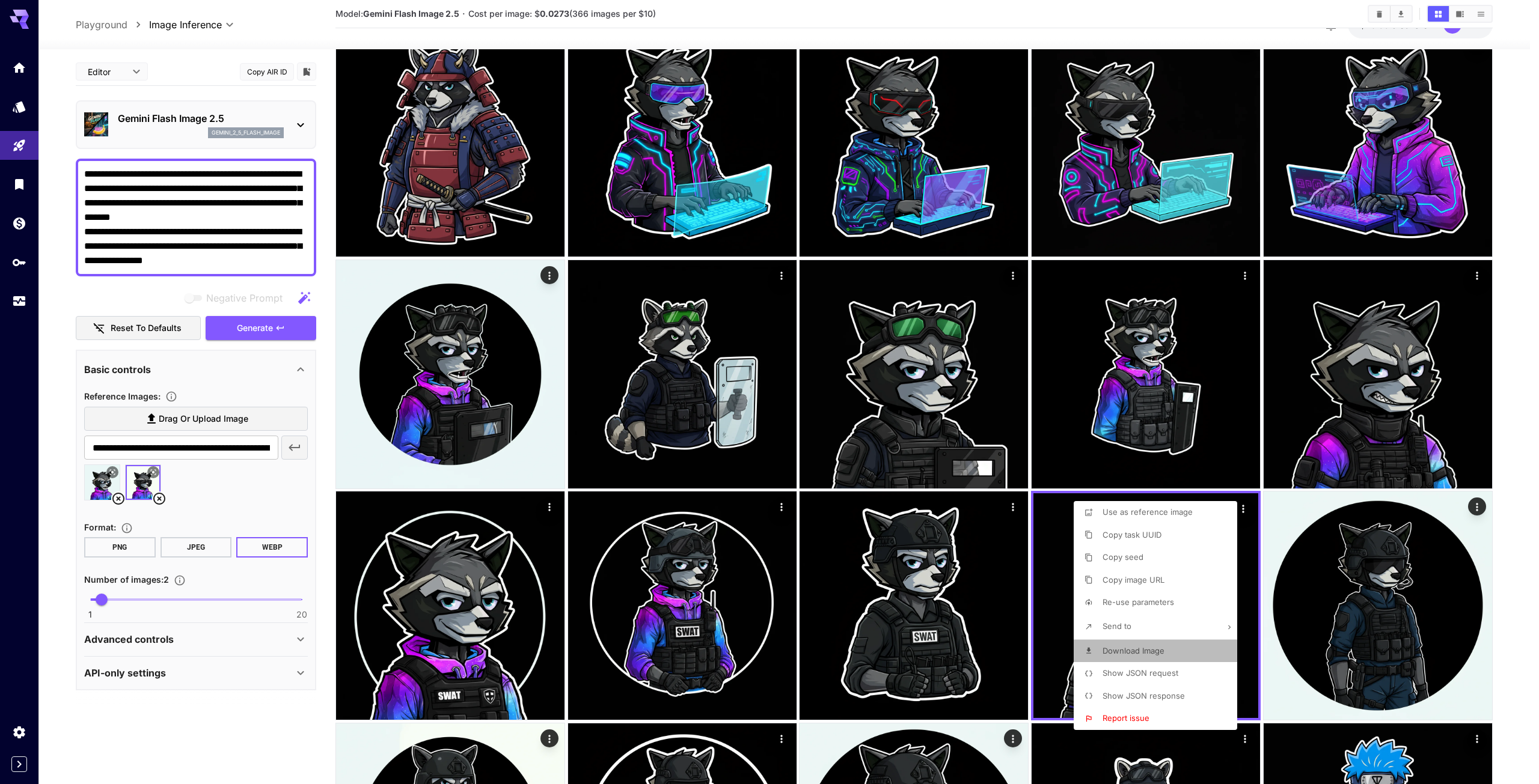
click at [1167, 646] on li "Download Image" at bounding box center [1160, 651] width 171 height 23
click at [1024, 579] on div at bounding box center [769, 392] width 1539 height 784
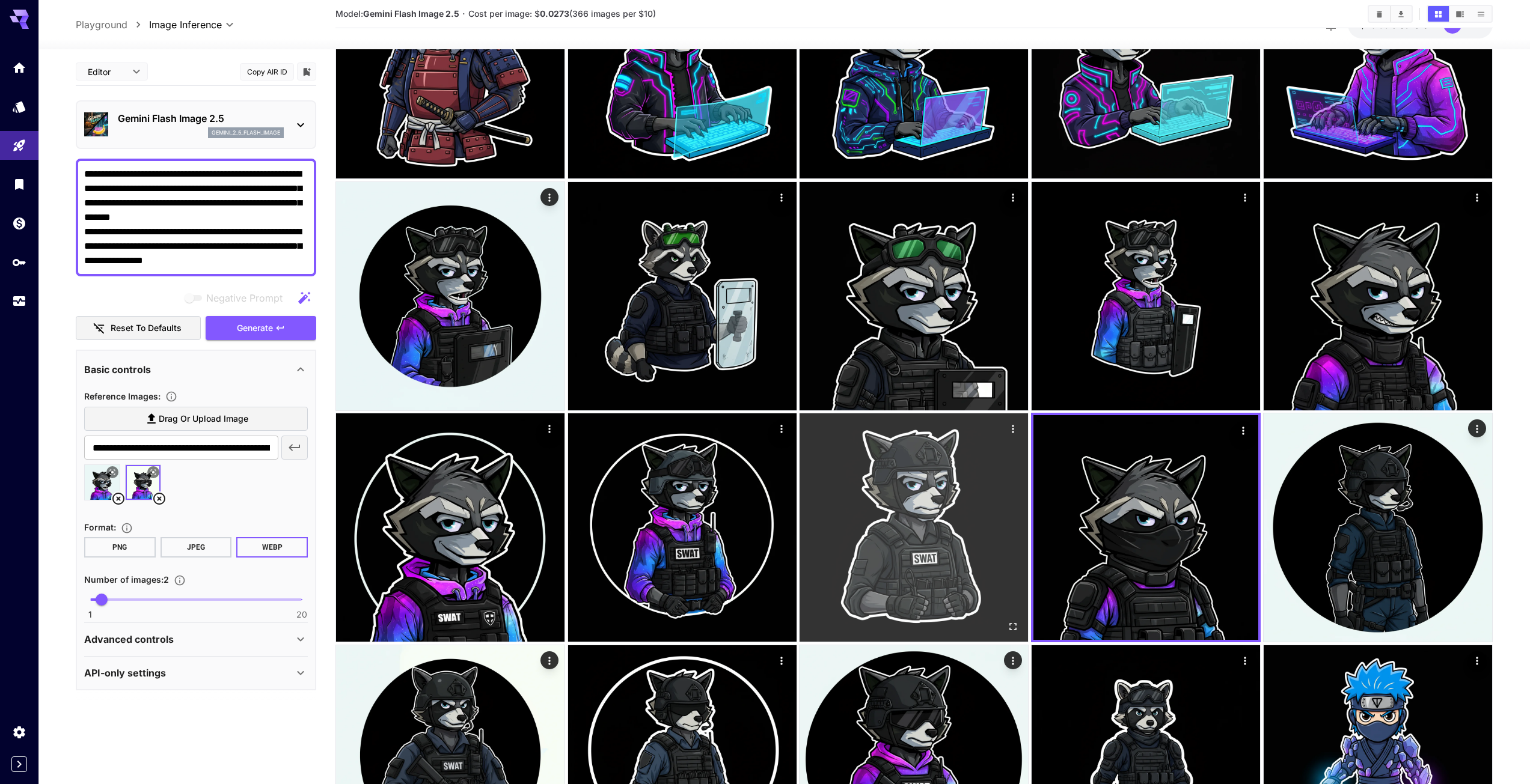
scroll to position [2163, 0]
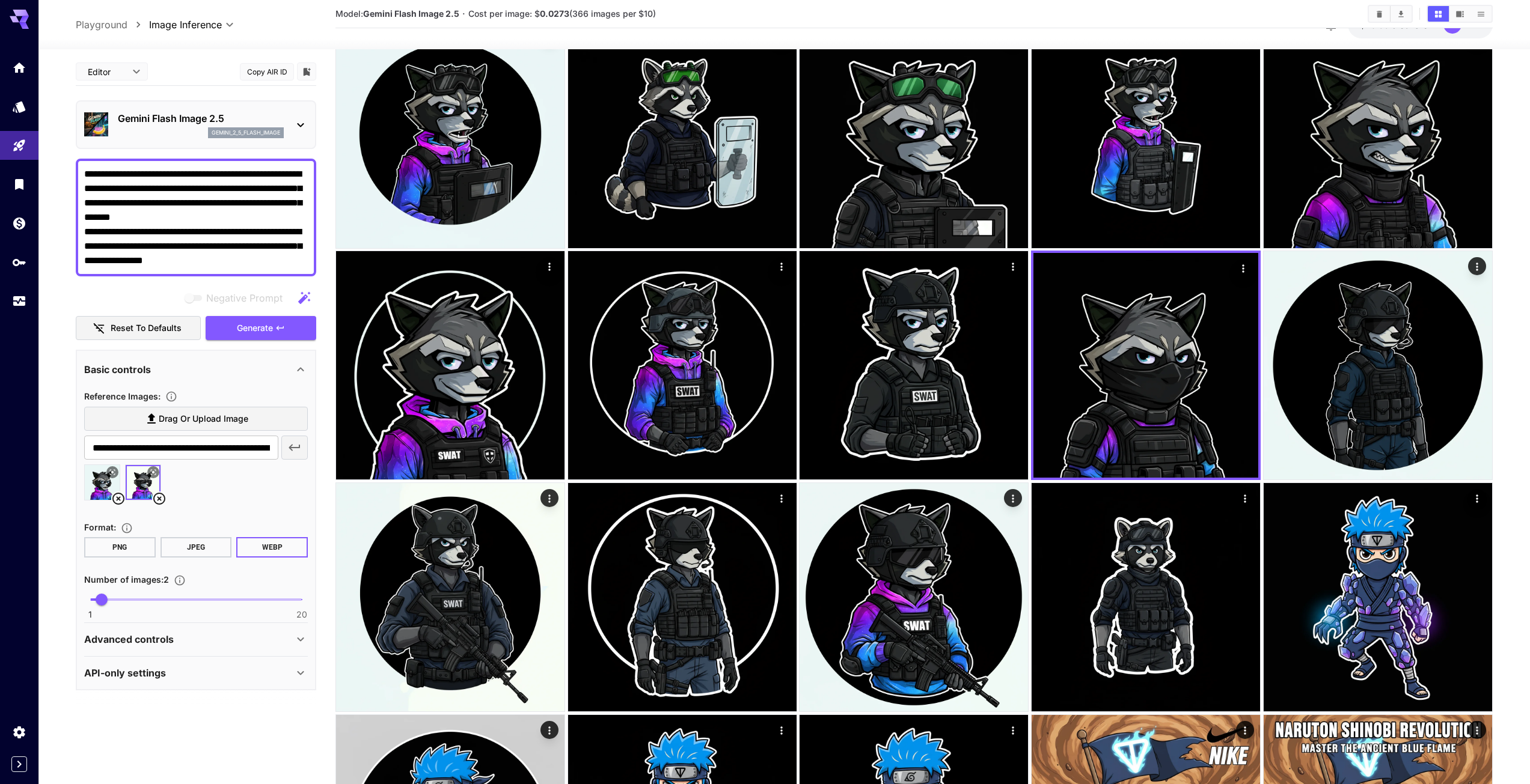
click at [186, 225] on textarea "**********" at bounding box center [196, 217] width 224 height 101
drag, startPoint x: 171, startPoint y: 191, endPoint x: 239, endPoint y: 217, distance: 72.8
click at [239, 217] on textarea "**********" at bounding box center [196, 217] width 224 height 101
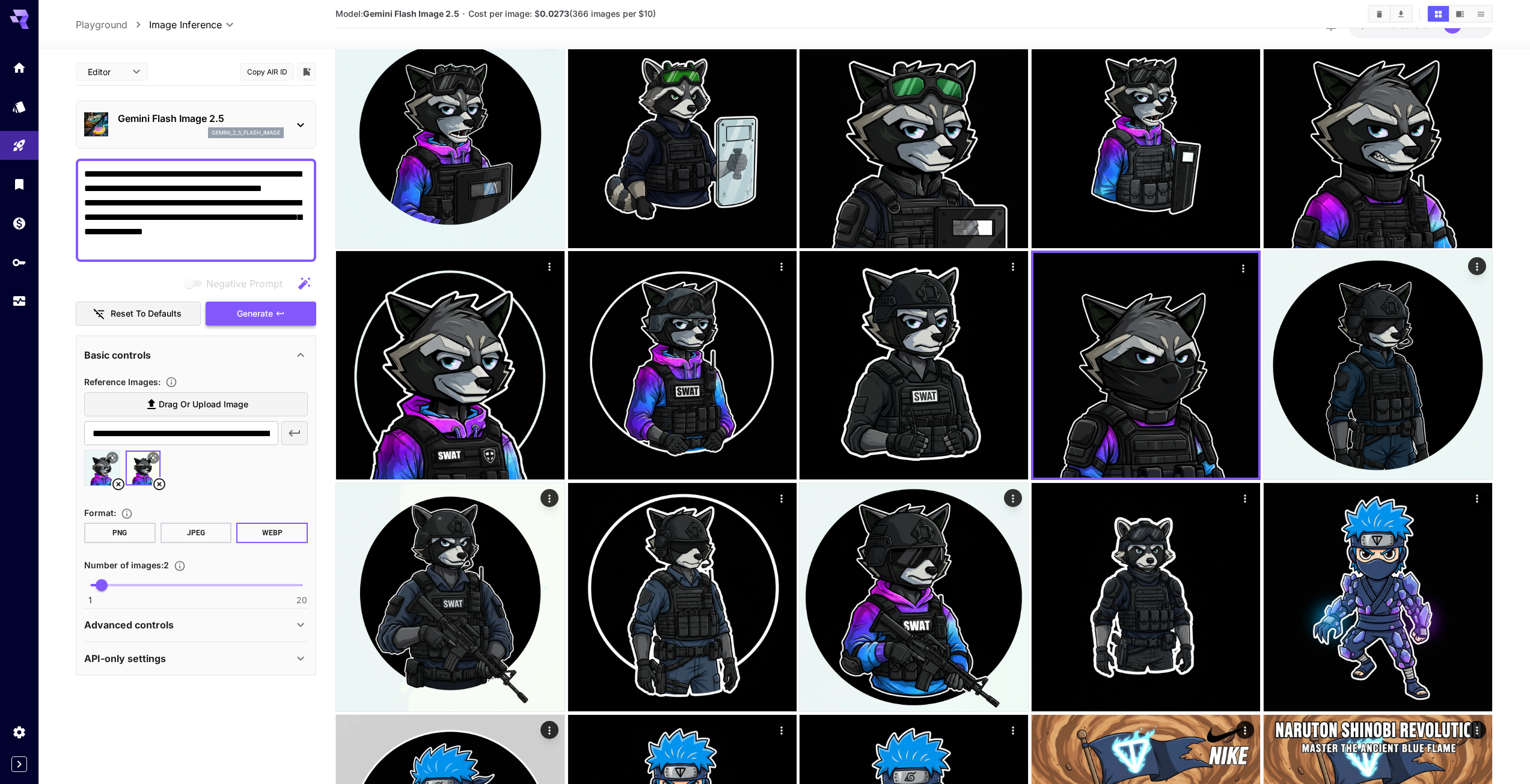
click at [253, 307] on span "Generate" at bounding box center [254, 314] width 36 height 15
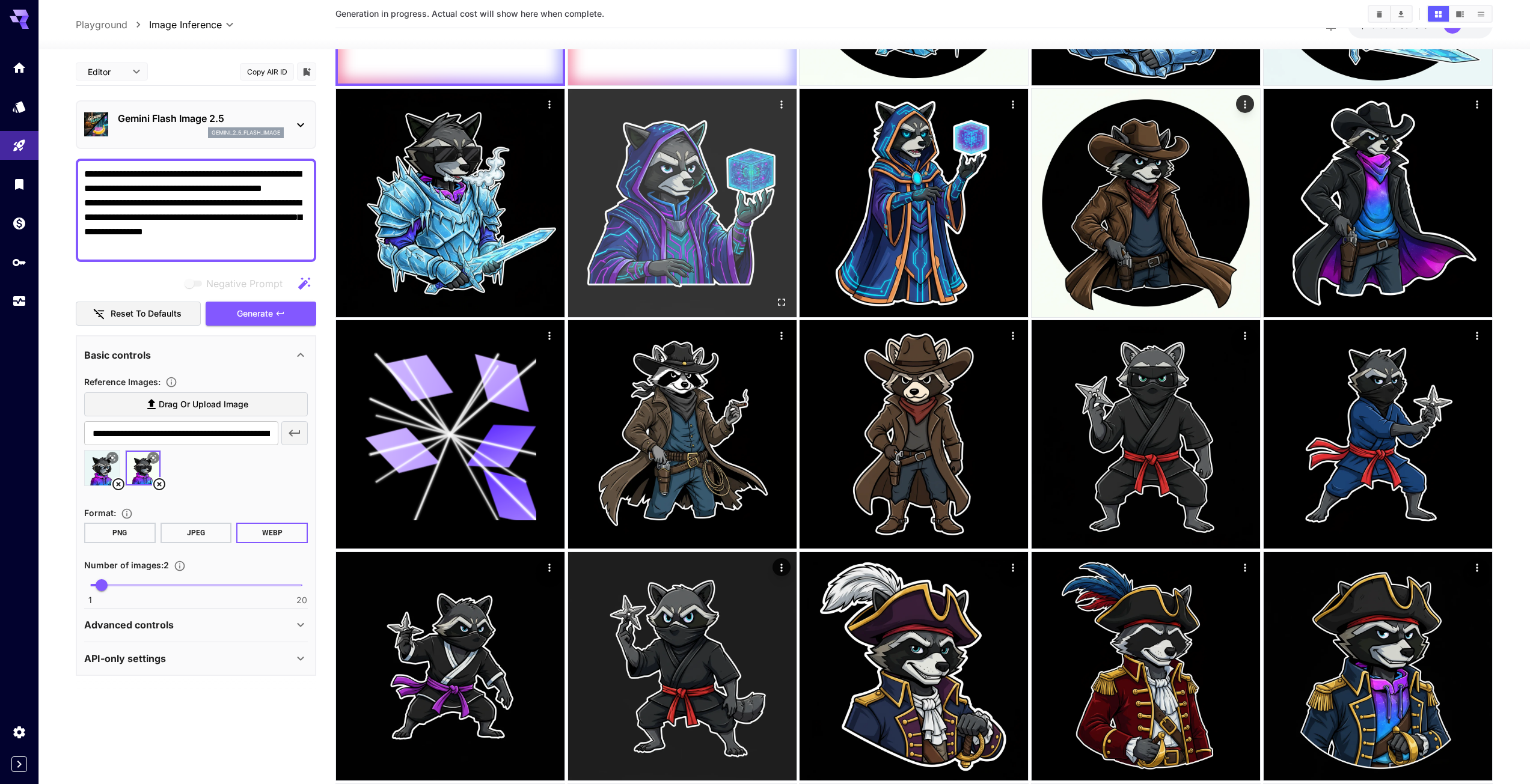
scroll to position [0, 0]
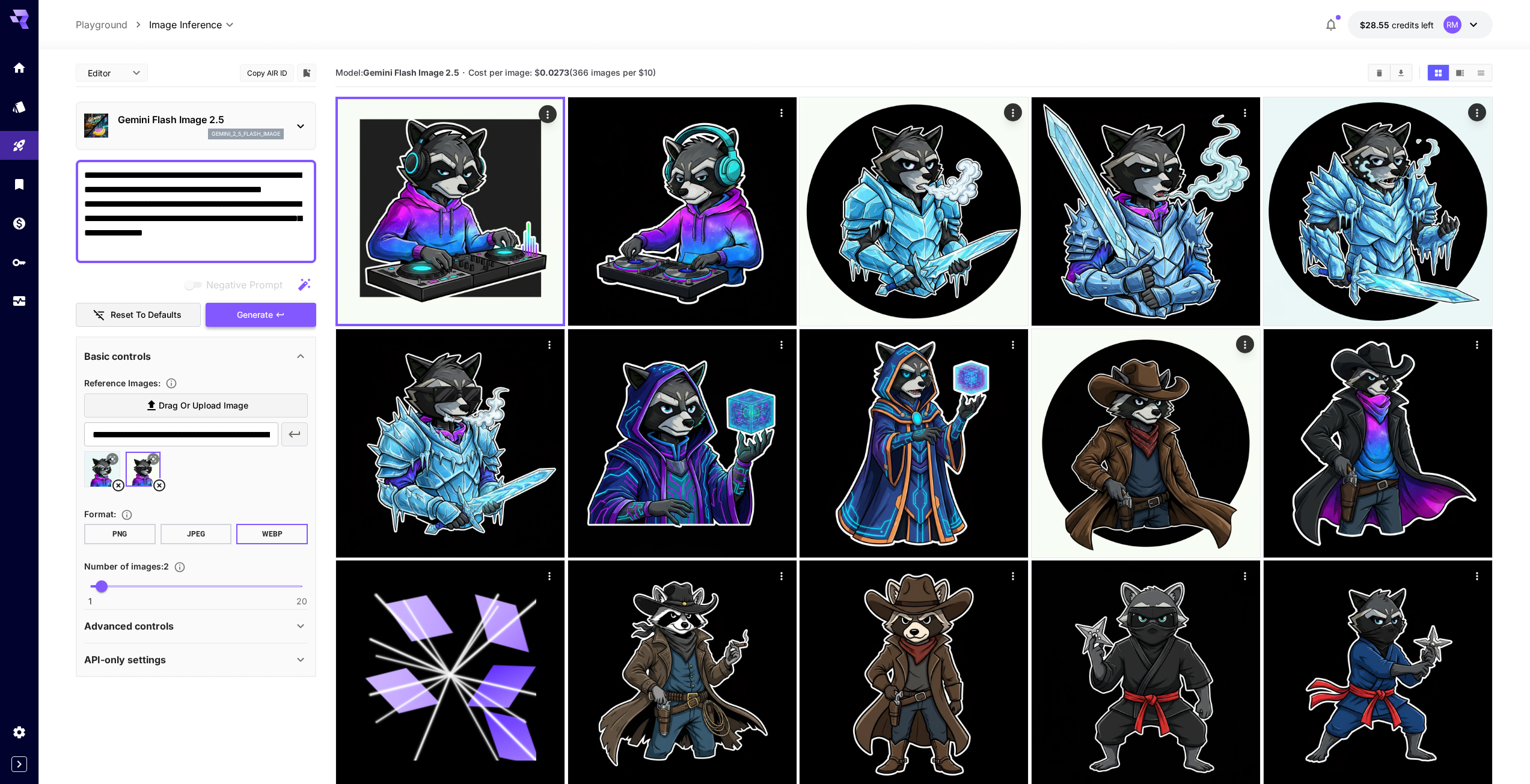
click at [242, 305] on button "Generate" at bounding box center [260, 315] width 110 height 25
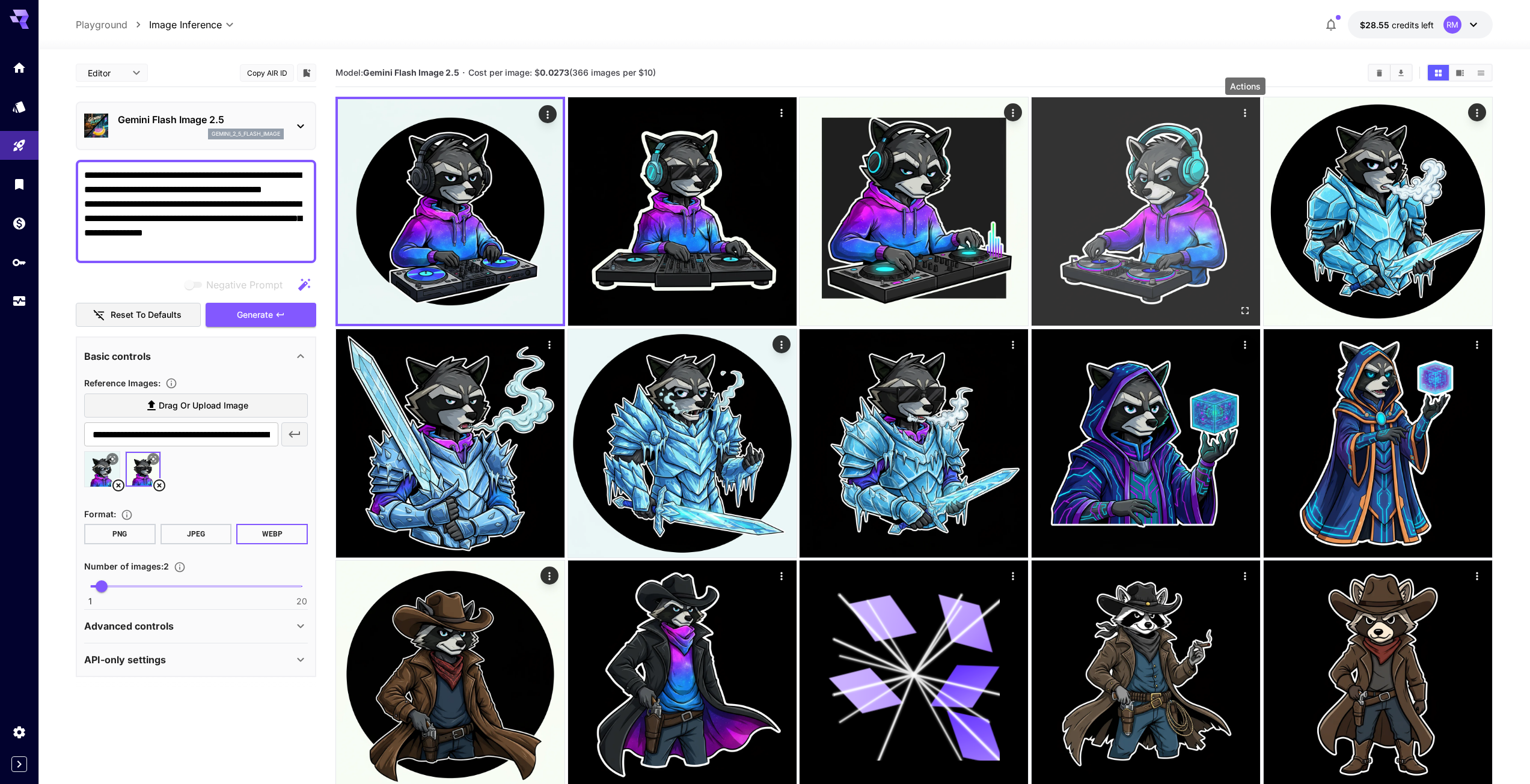
click at [1247, 114] on icon "Actions" at bounding box center [1245, 113] width 12 height 12
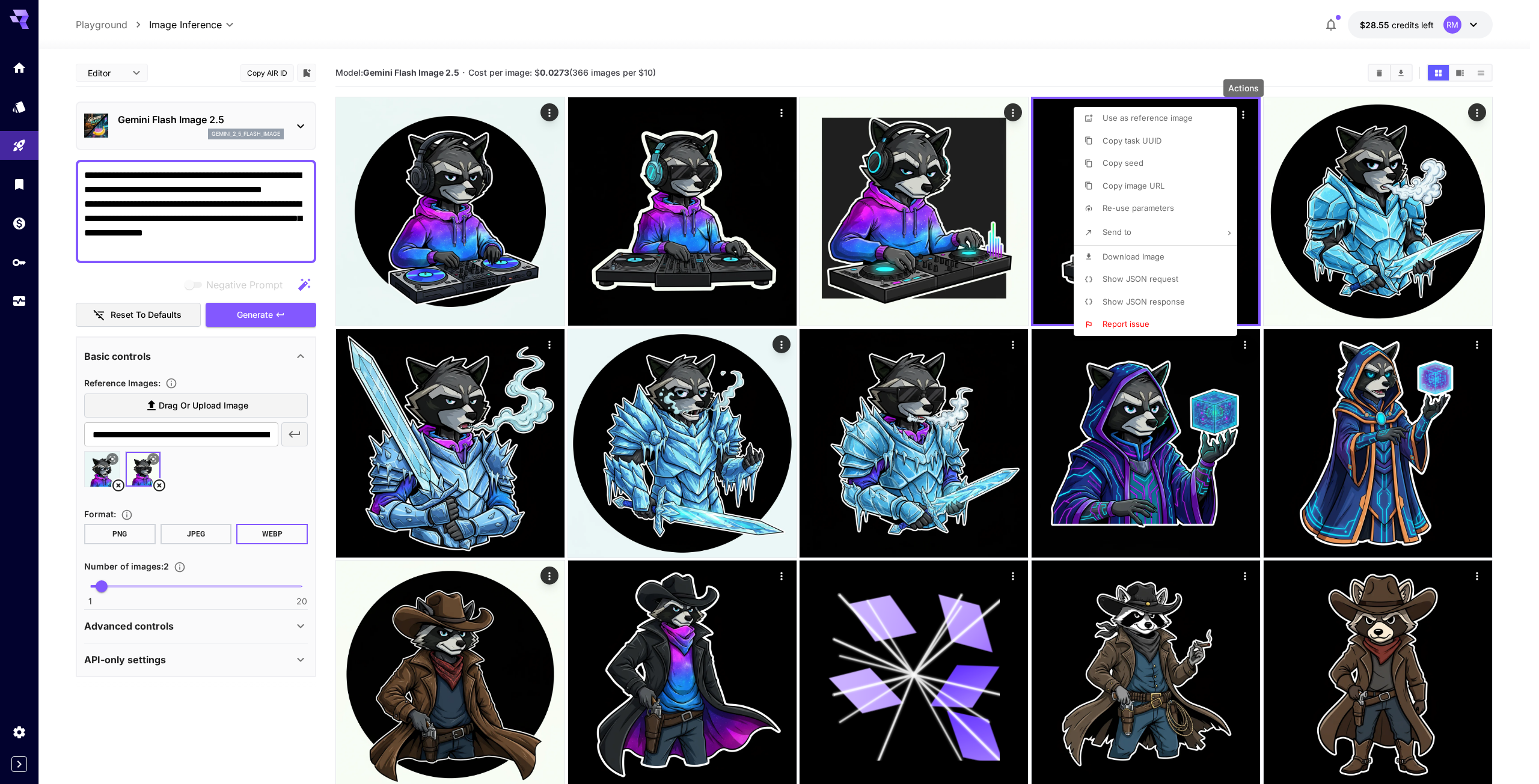
click at [1151, 256] on span "Download Image" at bounding box center [1133, 256] width 62 height 10
click at [1264, 47] on div at bounding box center [769, 392] width 1539 height 784
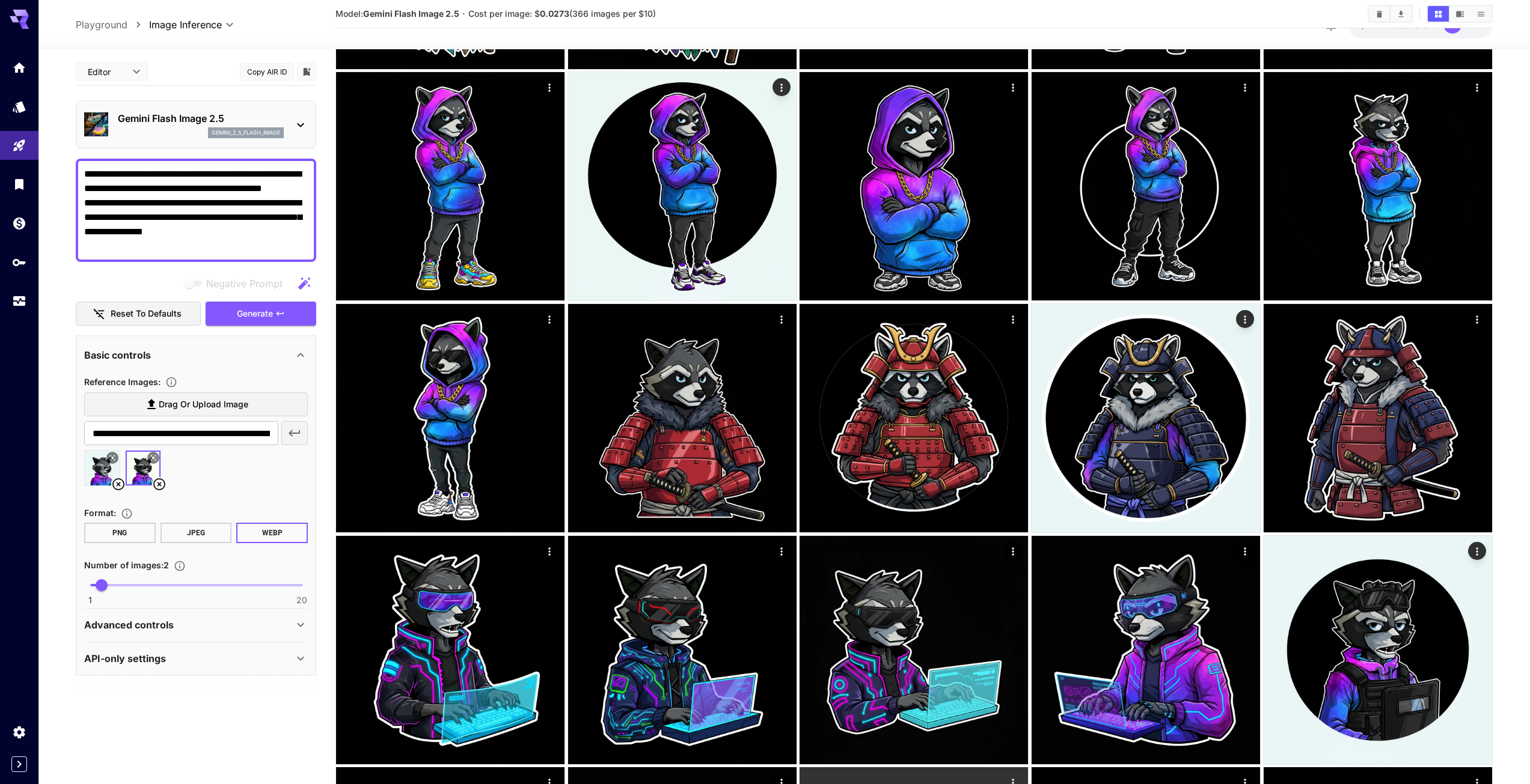
scroll to position [1562, 0]
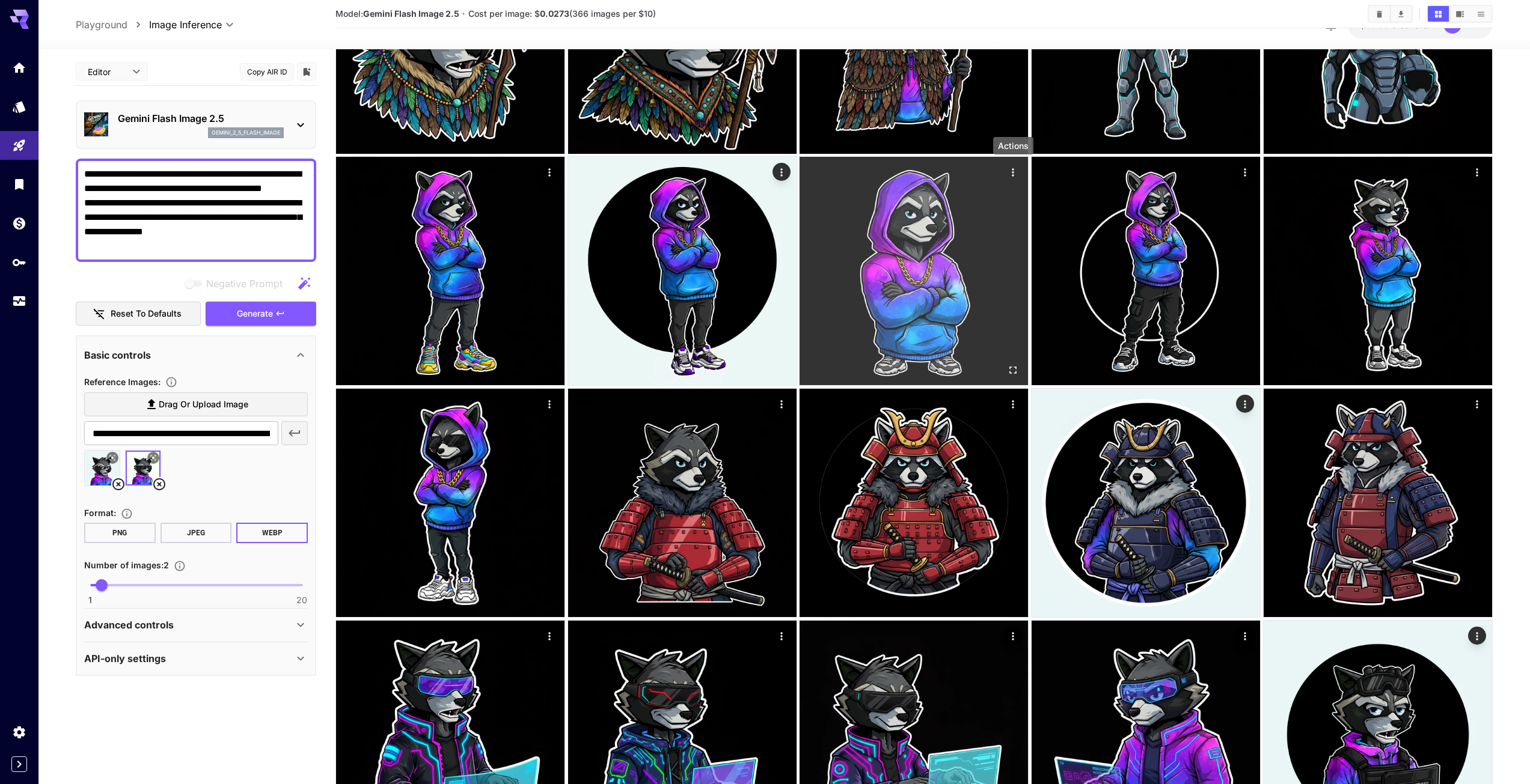
click at [1010, 172] on icon "Actions" at bounding box center [1013, 172] width 12 height 12
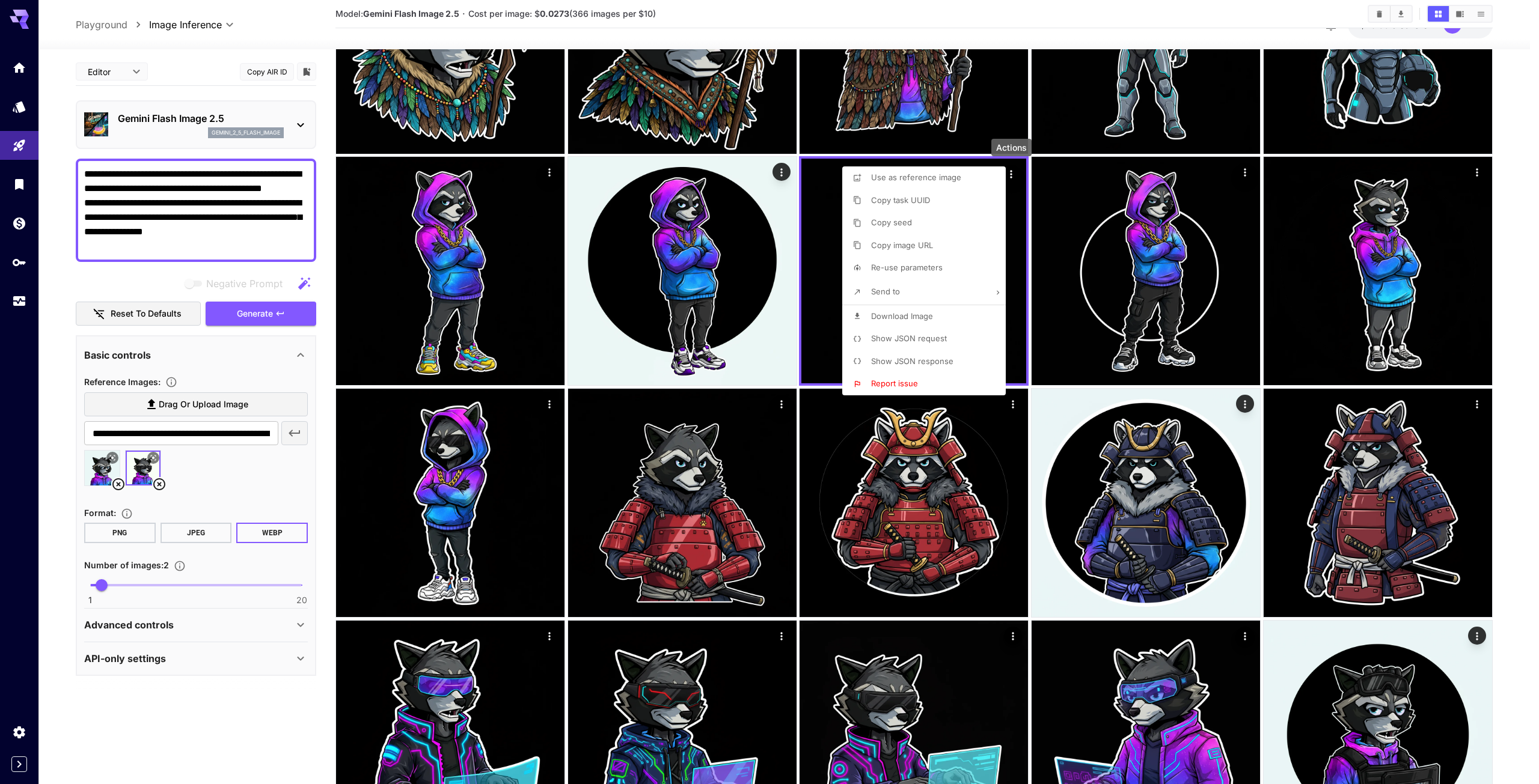
click at [929, 309] on li "Download Image" at bounding box center [928, 317] width 171 height 23
click at [1408, 326] on div at bounding box center [769, 392] width 1539 height 784
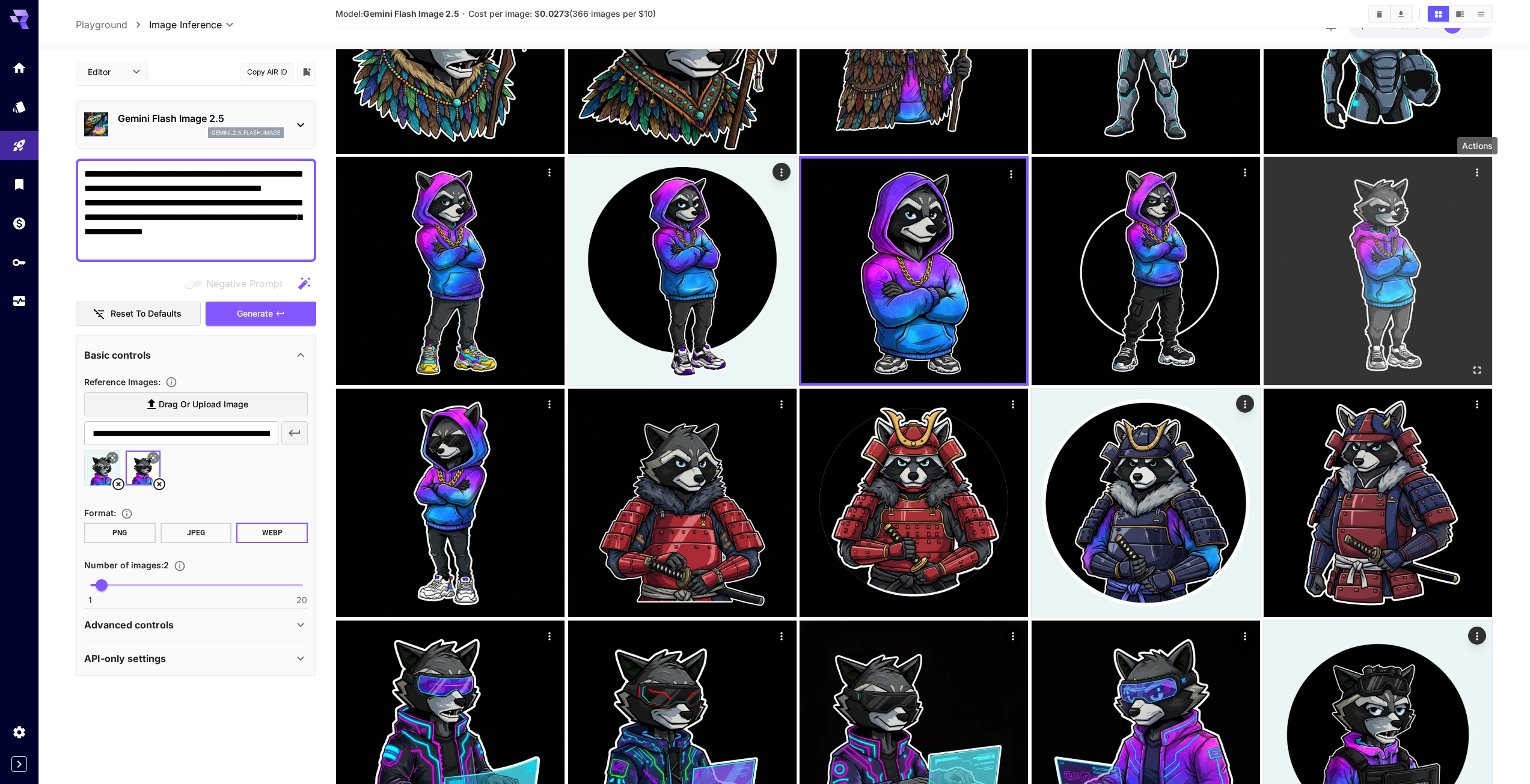
click at [1477, 169] on icon "Actions" at bounding box center [1476, 172] width 2 height 8
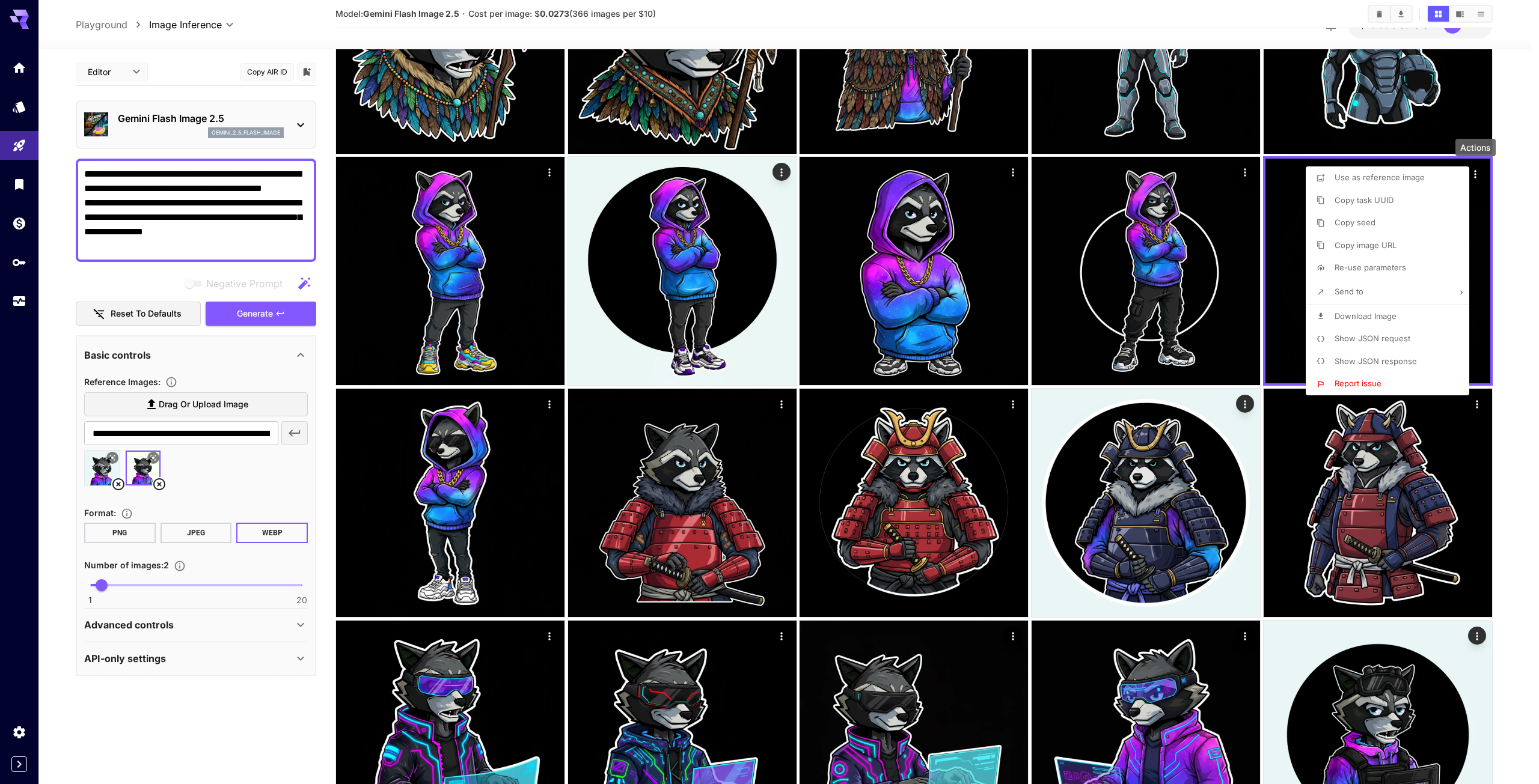
click at [1357, 316] on span "Download Image" at bounding box center [1366, 316] width 62 height 10
drag, startPoint x: 199, startPoint y: 751, endPoint x: 216, endPoint y: 742, distance: 19.2
click at [199, 751] on div at bounding box center [769, 392] width 1539 height 784
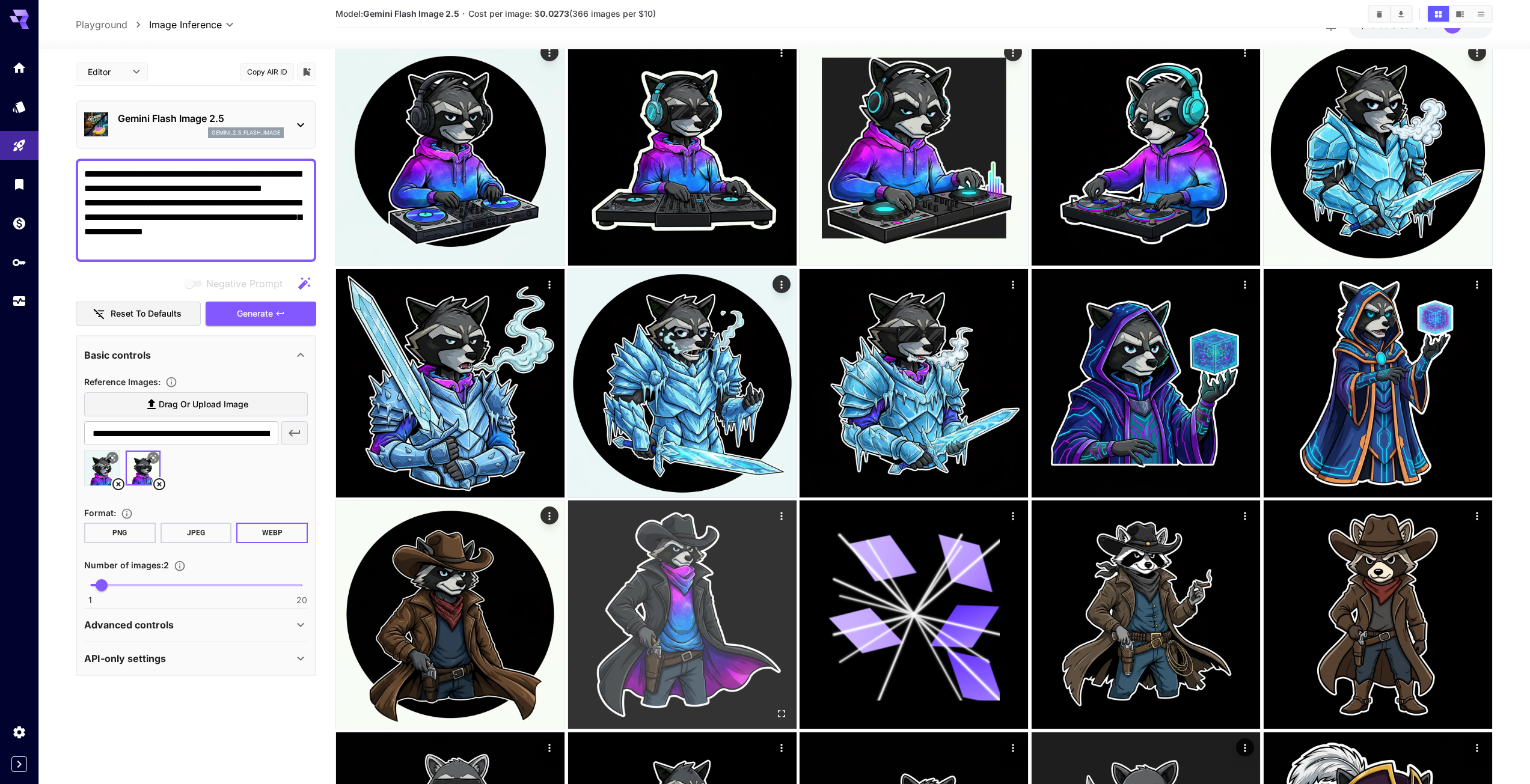
scroll to position [0, 0]
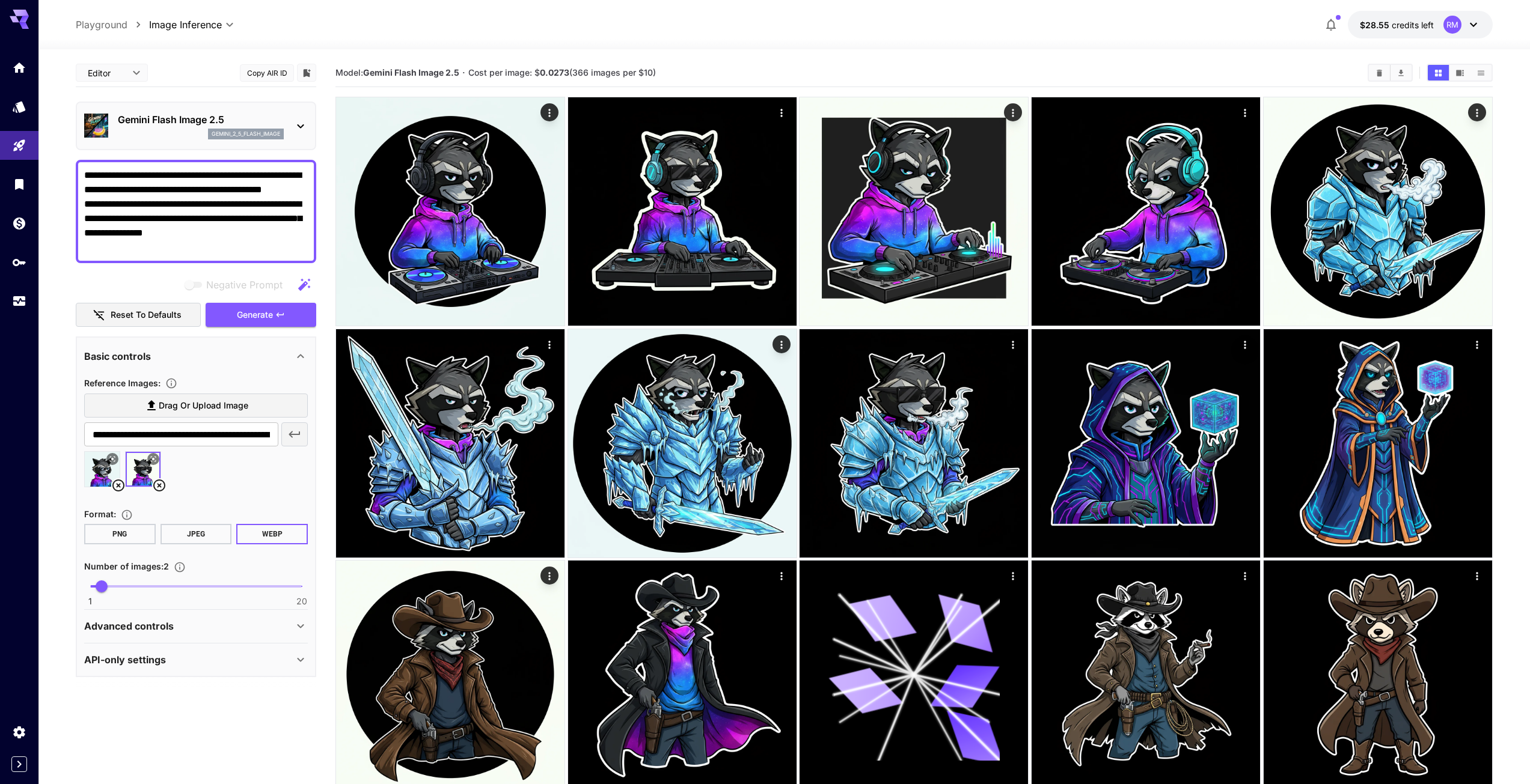
click at [247, 245] on textarea "**********" at bounding box center [196, 212] width 224 height 87
click at [249, 317] on span "Generate" at bounding box center [254, 316] width 36 height 15
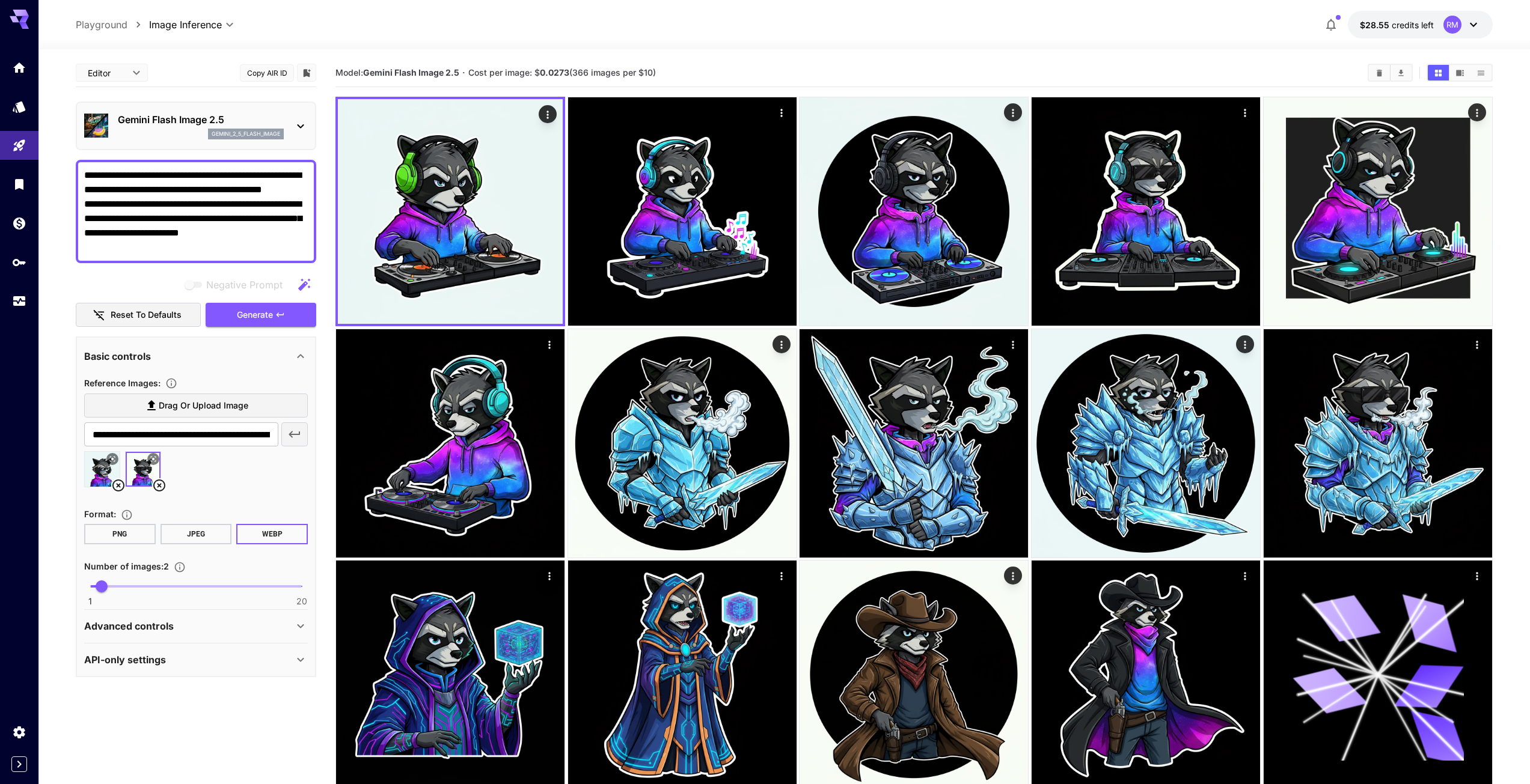
click at [195, 187] on textarea "**********" at bounding box center [196, 212] width 224 height 87
paste textarea "**********"
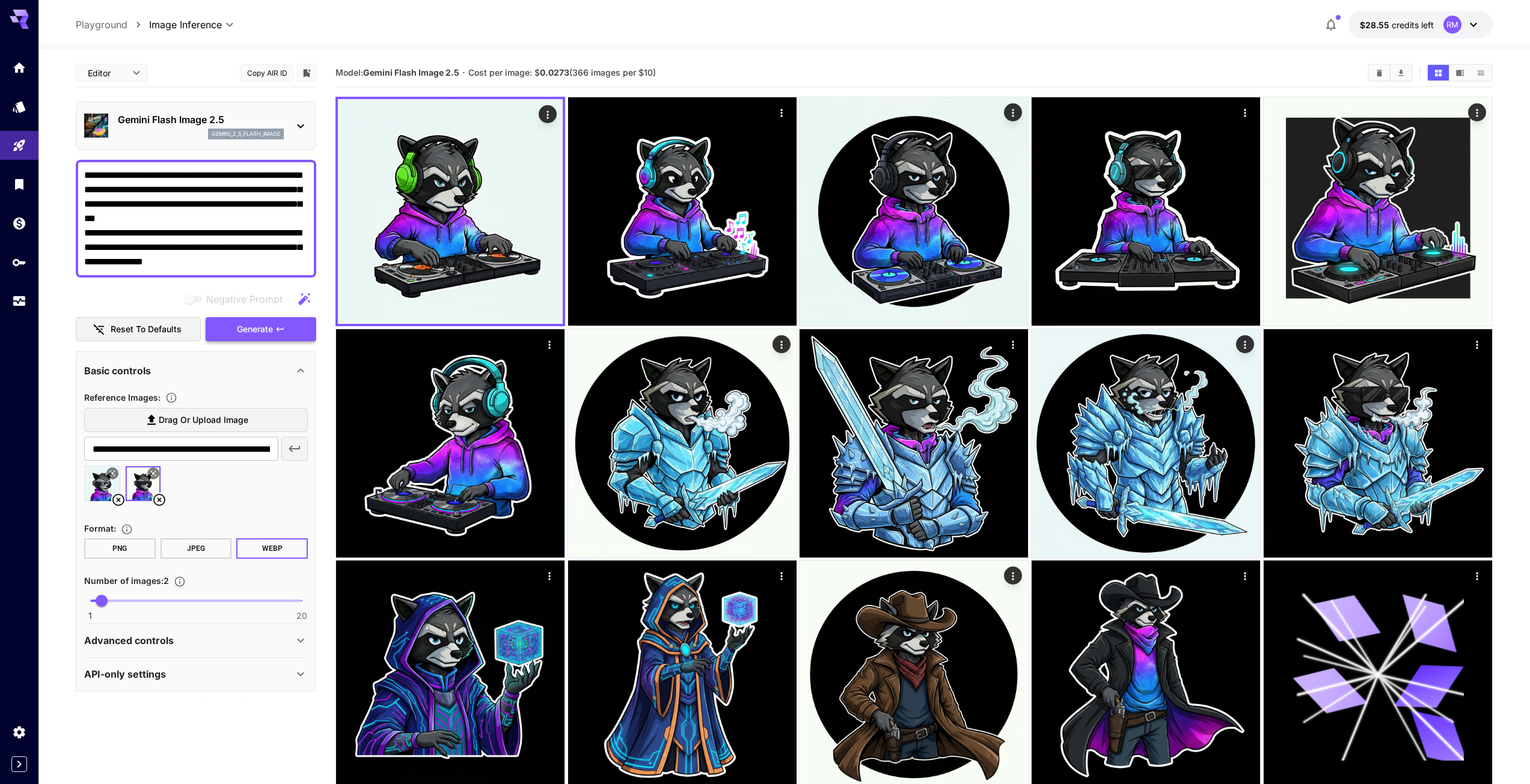
type textarea "**********"
click at [249, 331] on span "Generate" at bounding box center [254, 330] width 36 height 15
